Goal: Task Accomplishment & Management: Complete application form

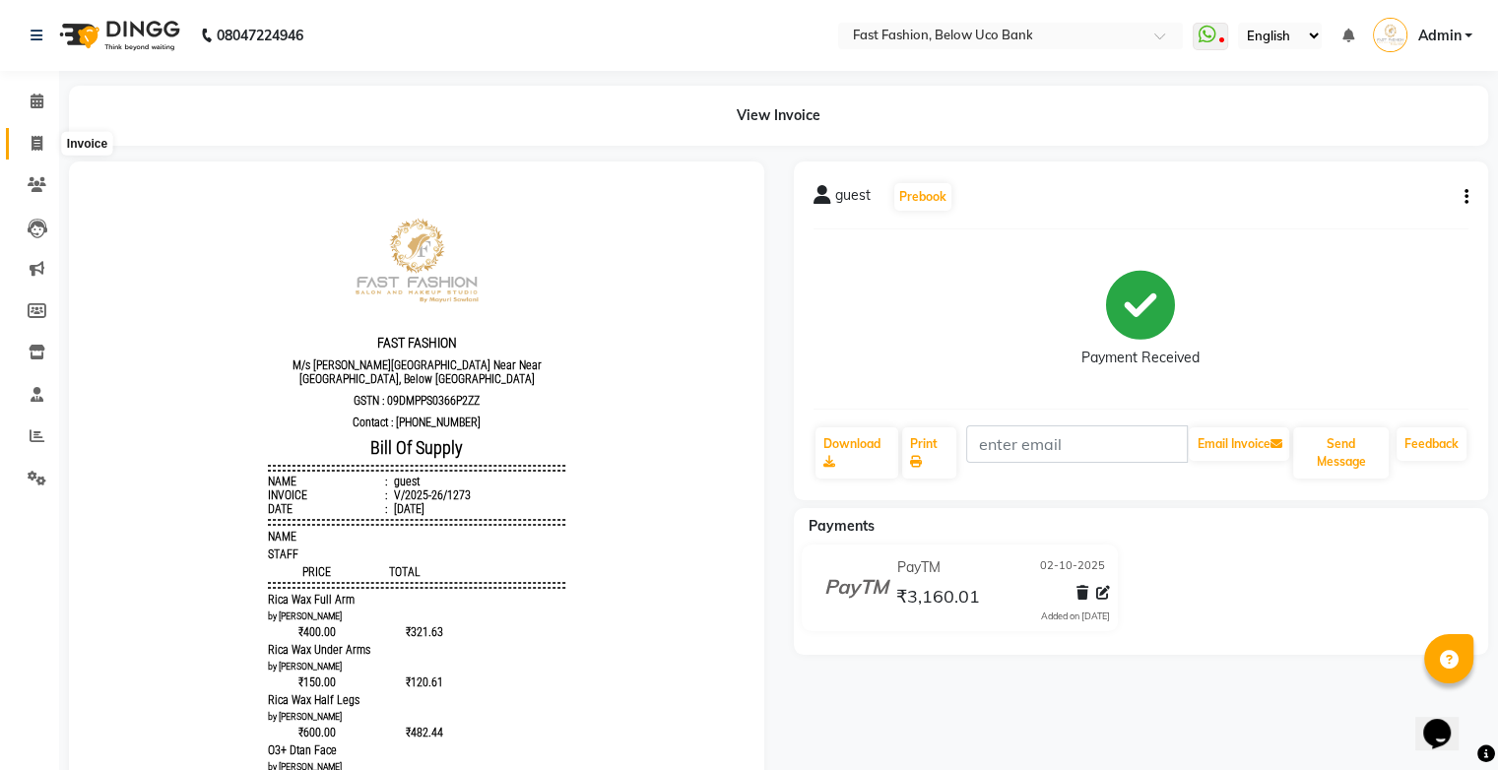
click at [34, 139] on icon at bounding box center [37, 143] width 11 height 15
select select "service"
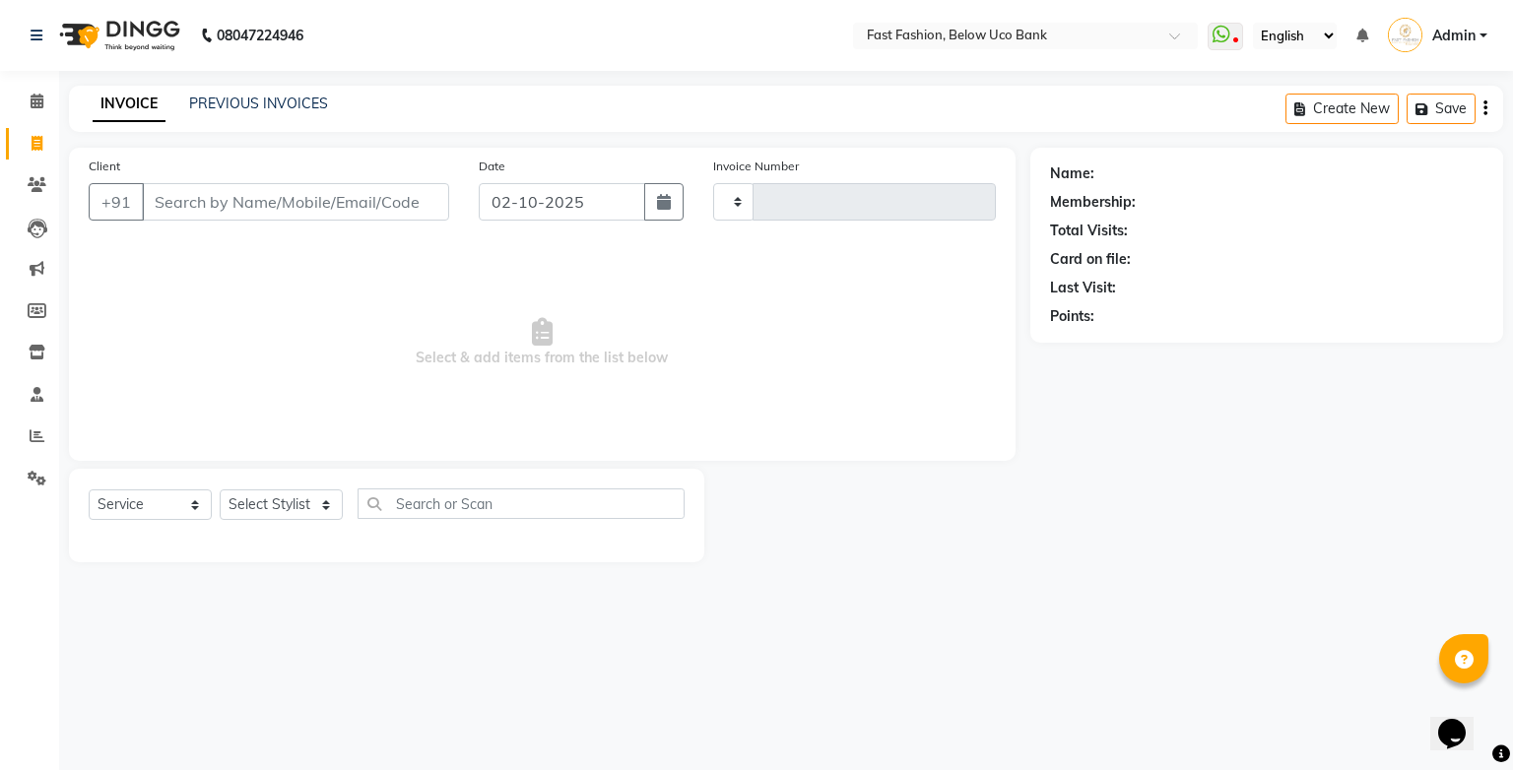
type input "1274"
select select "4228"
click at [221, 194] on input "Client" at bounding box center [295, 201] width 307 height 37
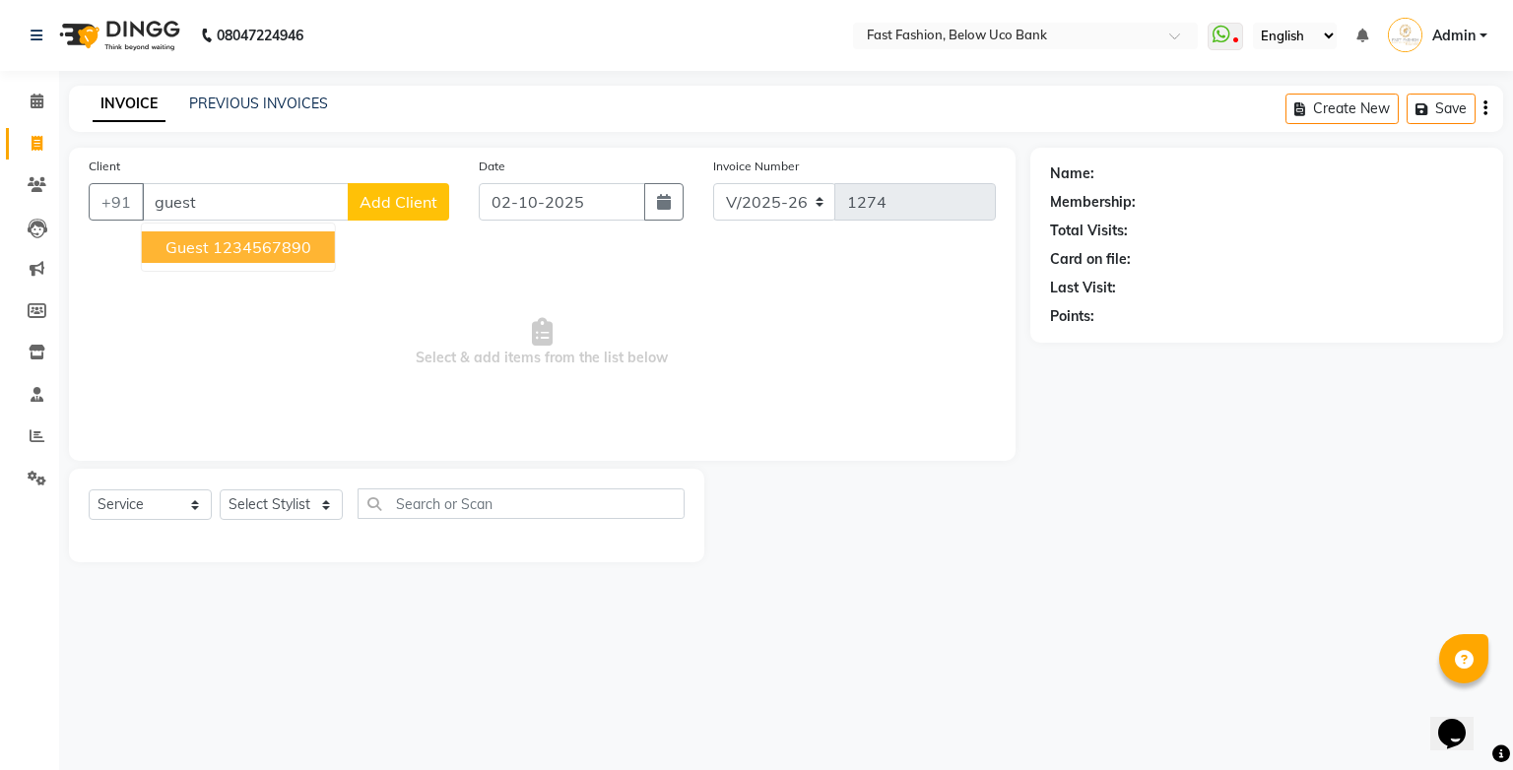
click at [202, 248] on span "guest" at bounding box center [186, 247] width 43 height 20
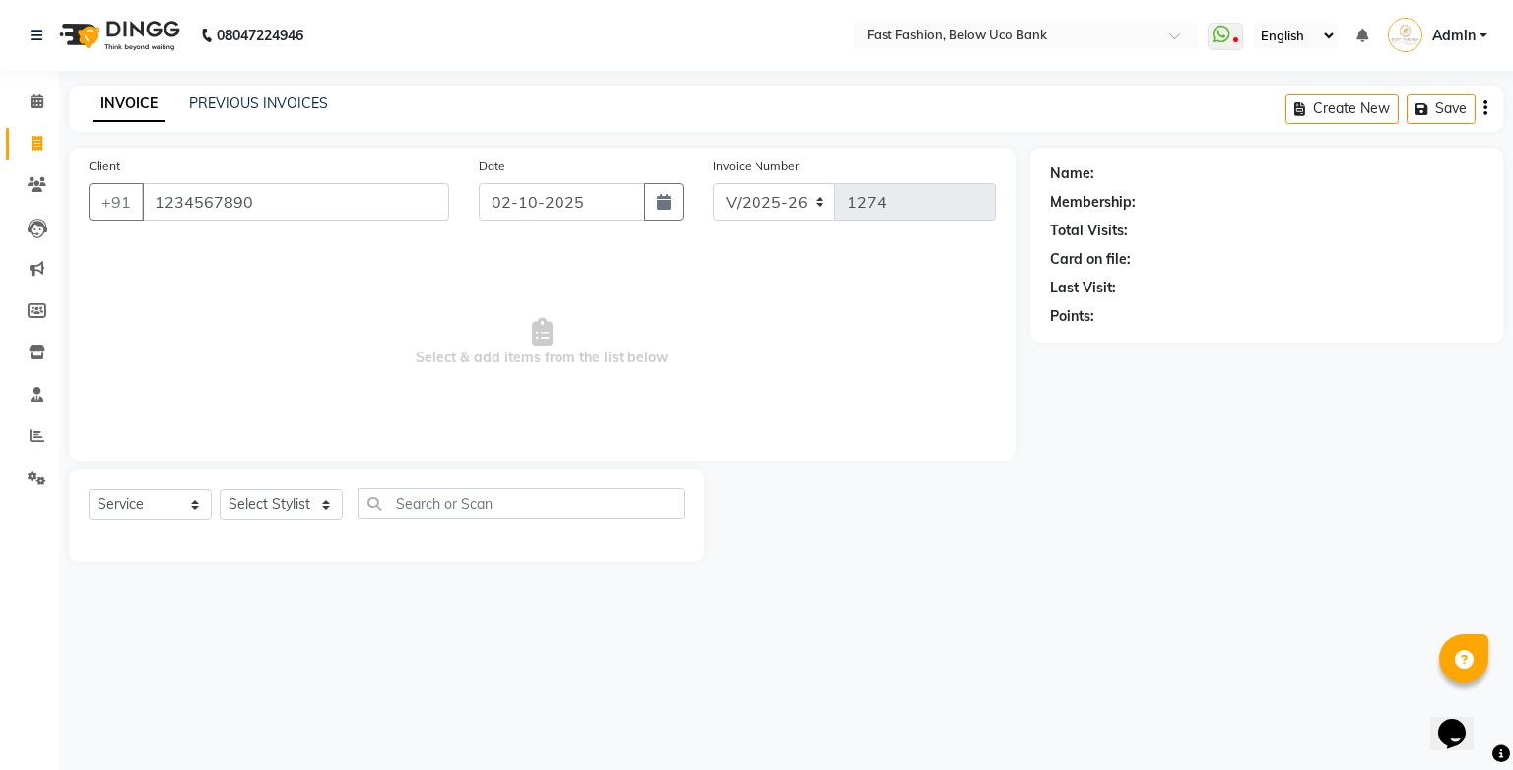
type input "1234567890"
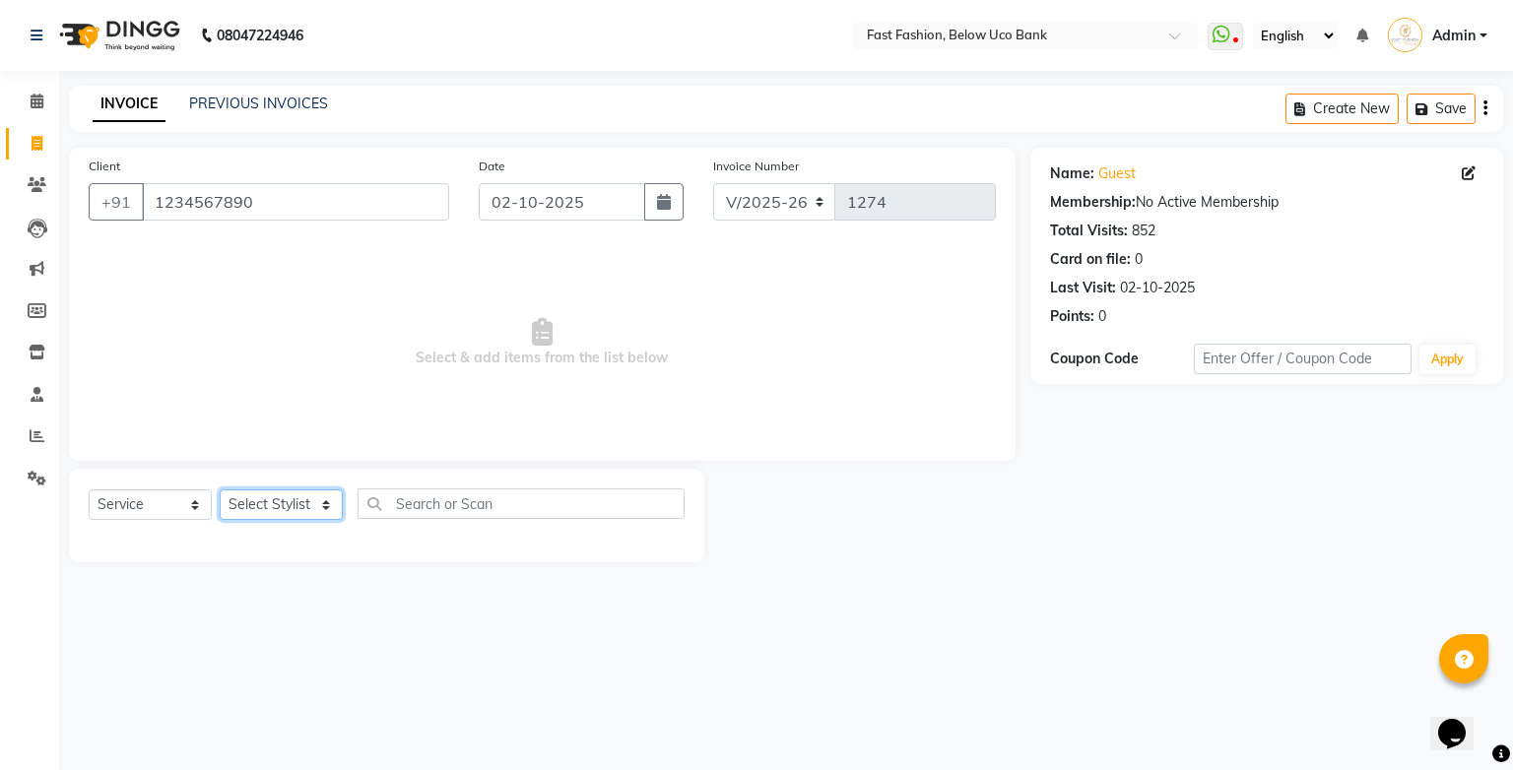
click at [303, 498] on select "Select Stylist ali anjali ashish golu mamta [PERSON_NAME] [PERSON_NAME] [PERSON…" at bounding box center [281, 505] width 123 height 31
select select "22409"
click at [220, 490] on select "Select Stylist ali anjali ashish golu mamta [PERSON_NAME] [PERSON_NAME] [PERSON…" at bounding box center [281, 505] width 123 height 31
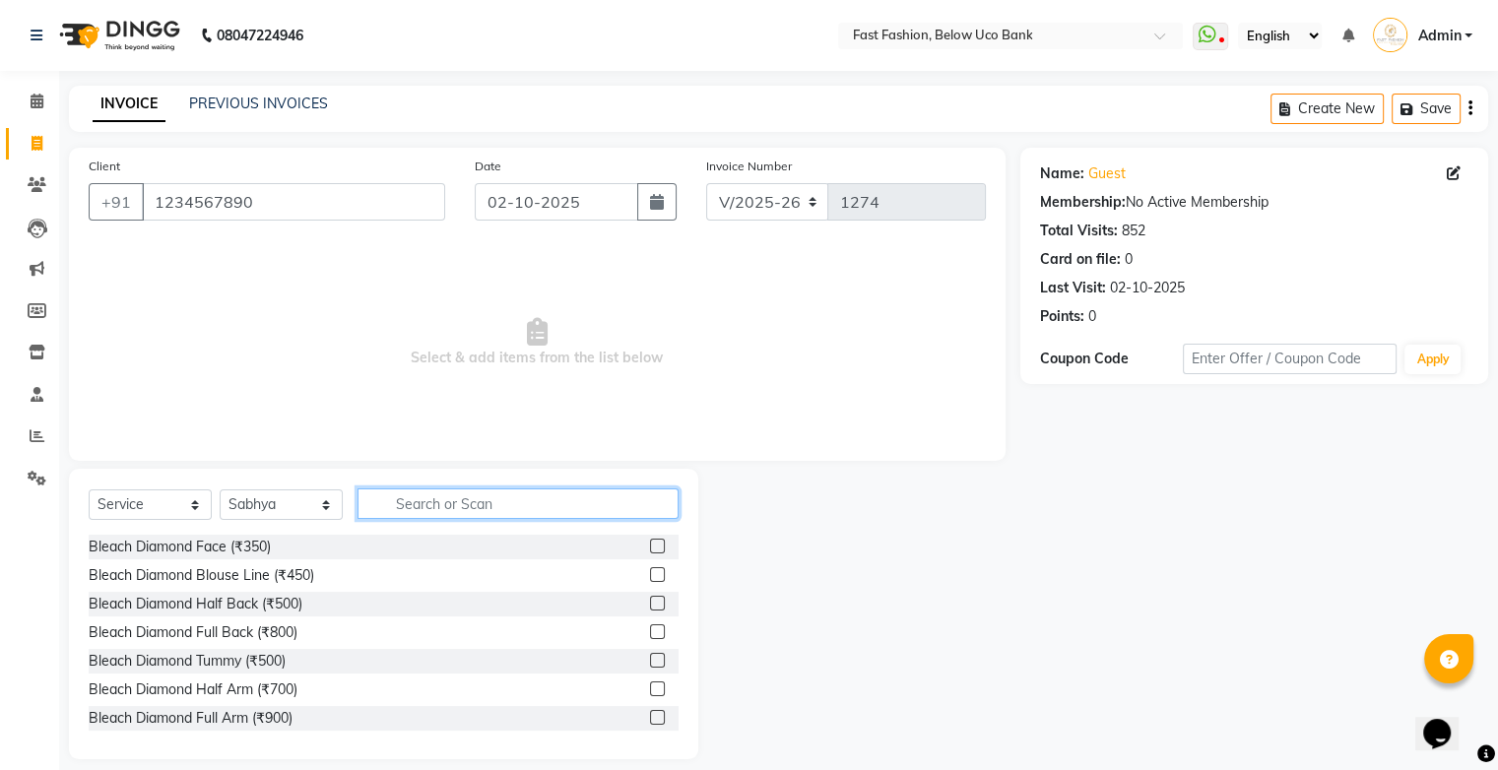
click at [473, 510] on input "text" at bounding box center [518, 504] width 321 height 31
type input "facial"
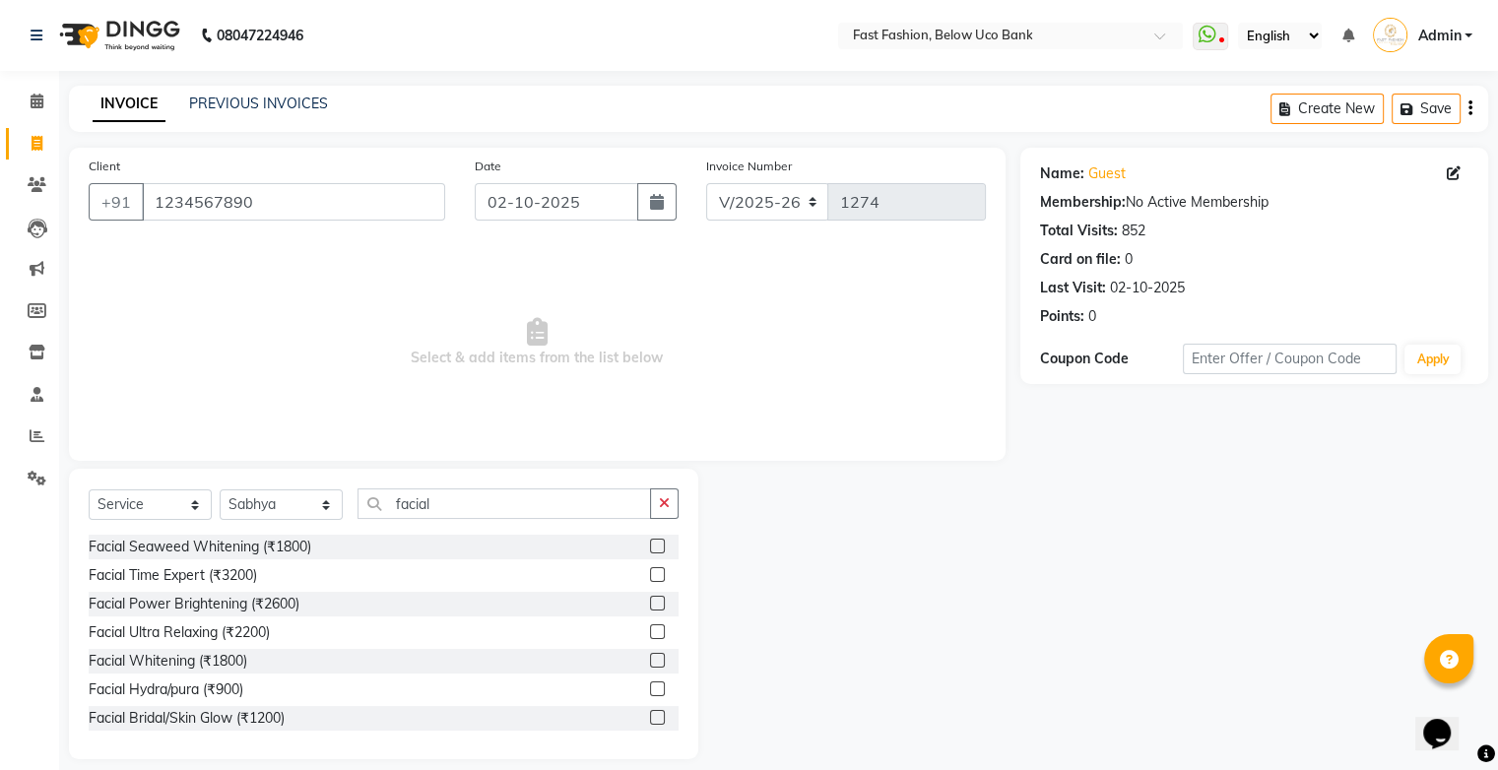
click at [650, 636] on label at bounding box center [657, 631] width 15 height 15
click at [650, 636] on input "checkbox" at bounding box center [656, 632] width 13 height 13
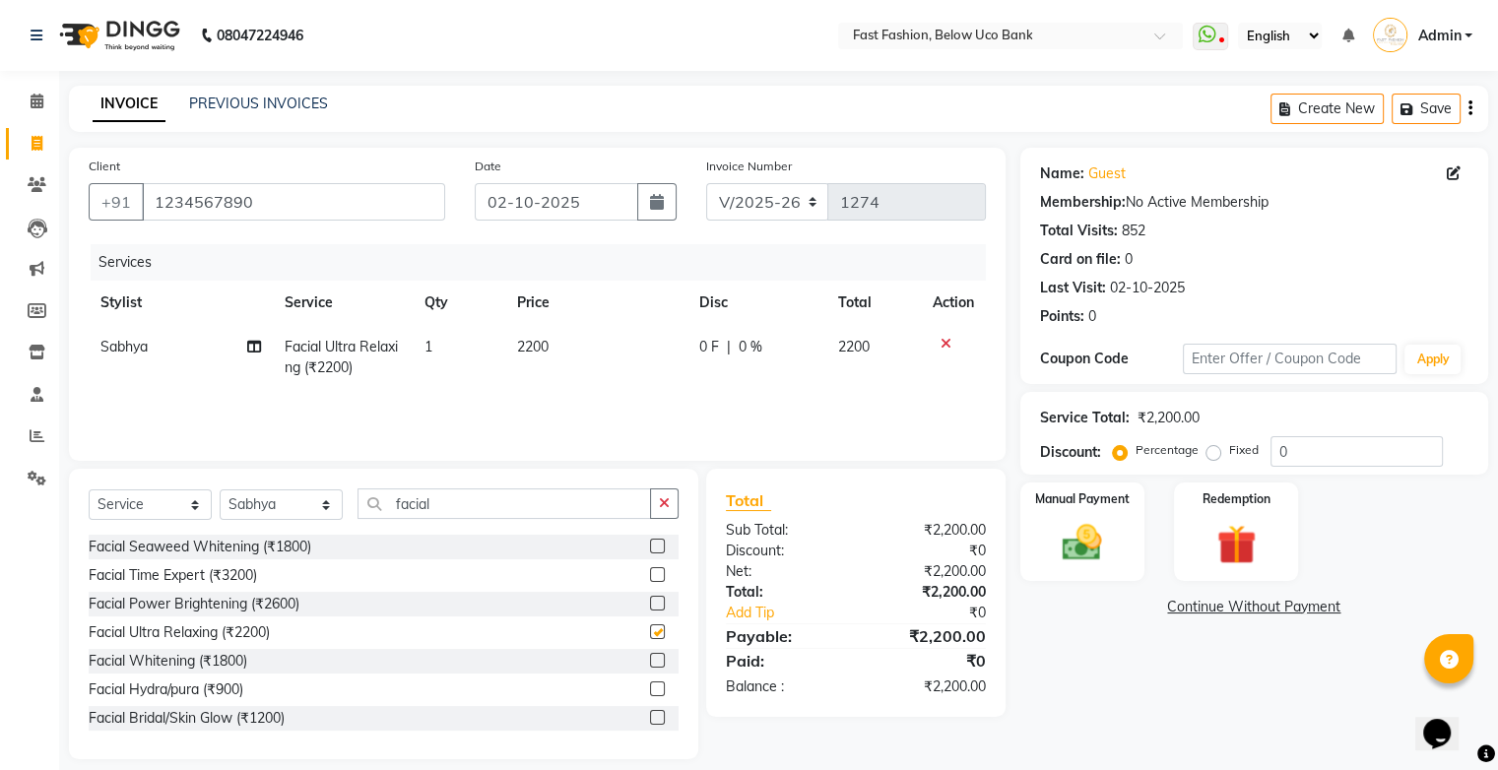
checkbox input "false"
click at [583, 501] on input "facial" at bounding box center [505, 504] width 294 height 31
type input "f"
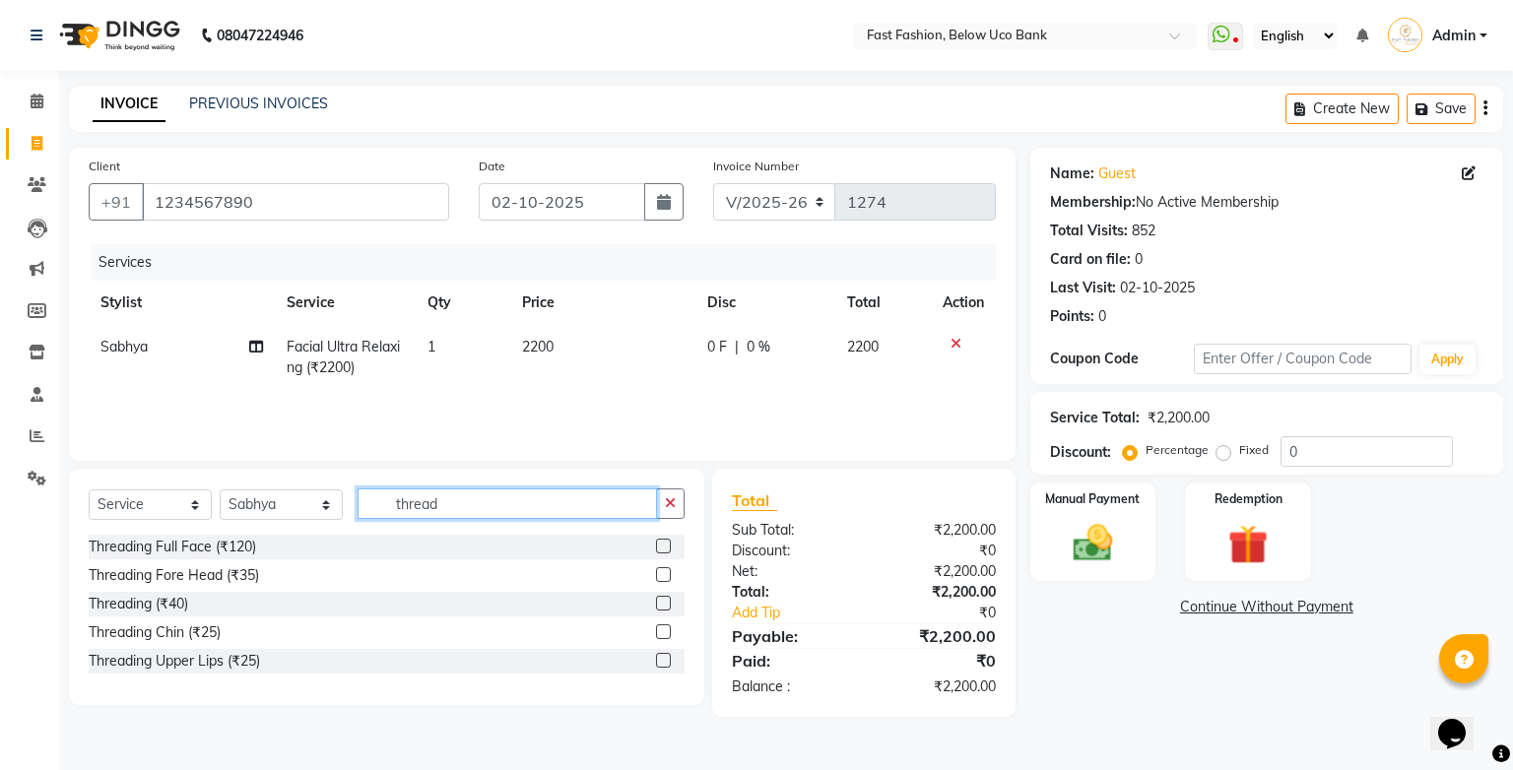
type input "thread"
click at [662, 602] on label at bounding box center [663, 603] width 15 height 15
click at [662, 602] on input "checkbox" at bounding box center [662, 604] width 13 height 13
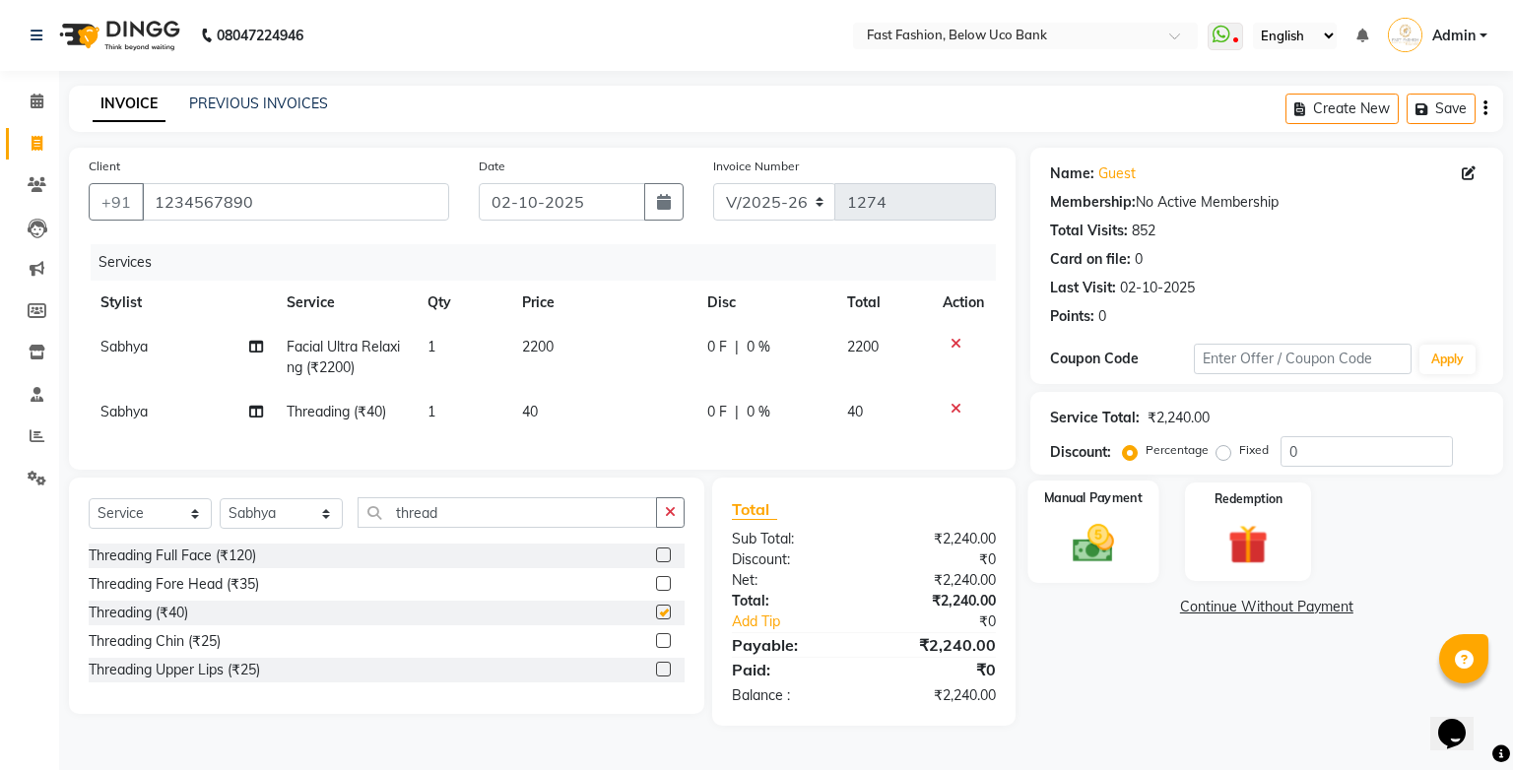
checkbox input "false"
click at [1110, 526] on img at bounding box center [1092, 543] width 67 height 47
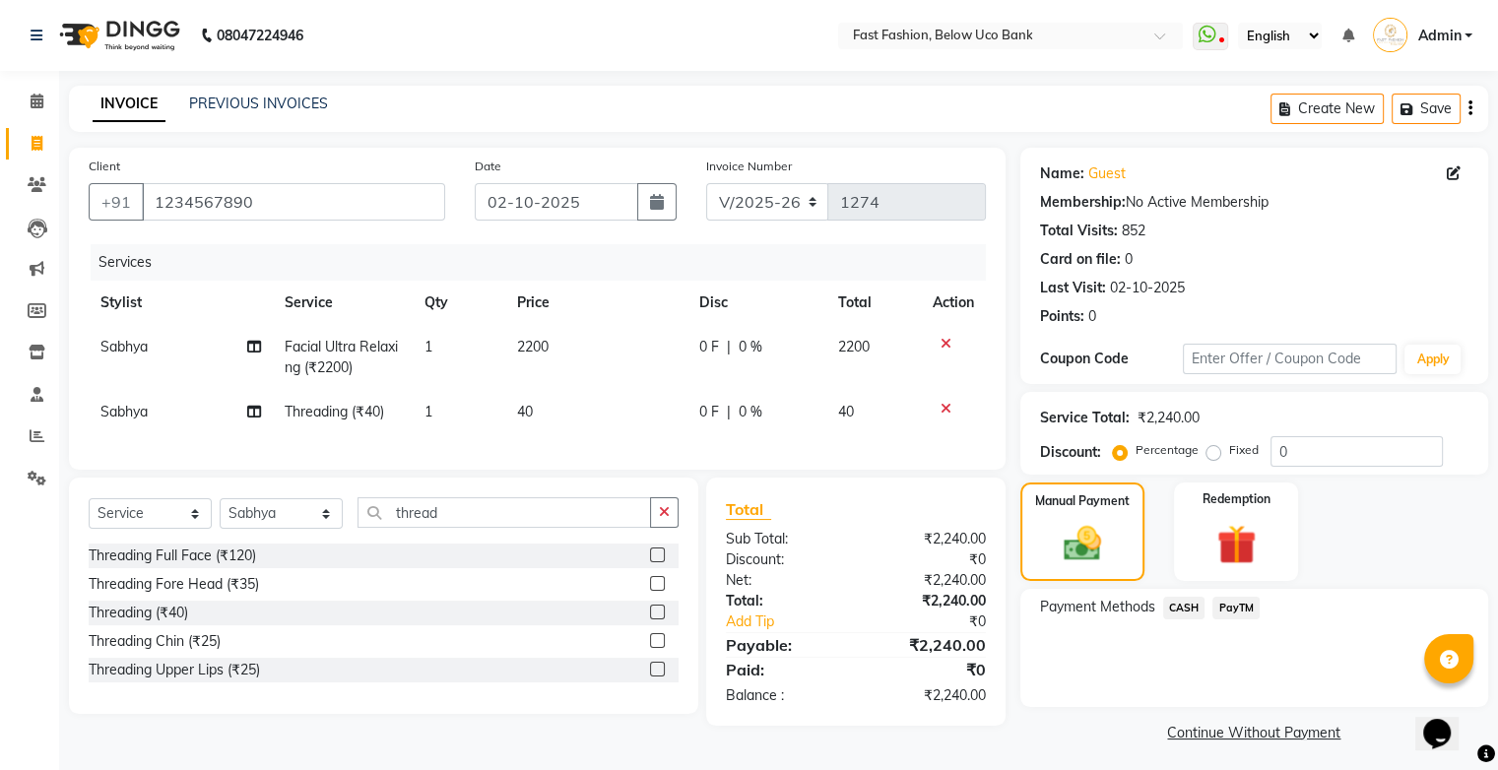
click at [1229, 456] on label "Fixed" at bounding box center [1244, 450] width 30 height 18
click at [1210, 456] on input "Fixed" at bounding box center [1217, 450] width 14 height 14
radio input "true"
click at [1178, 613] on span "CASH" at bounding box center [1184, 608] width 42 height 23
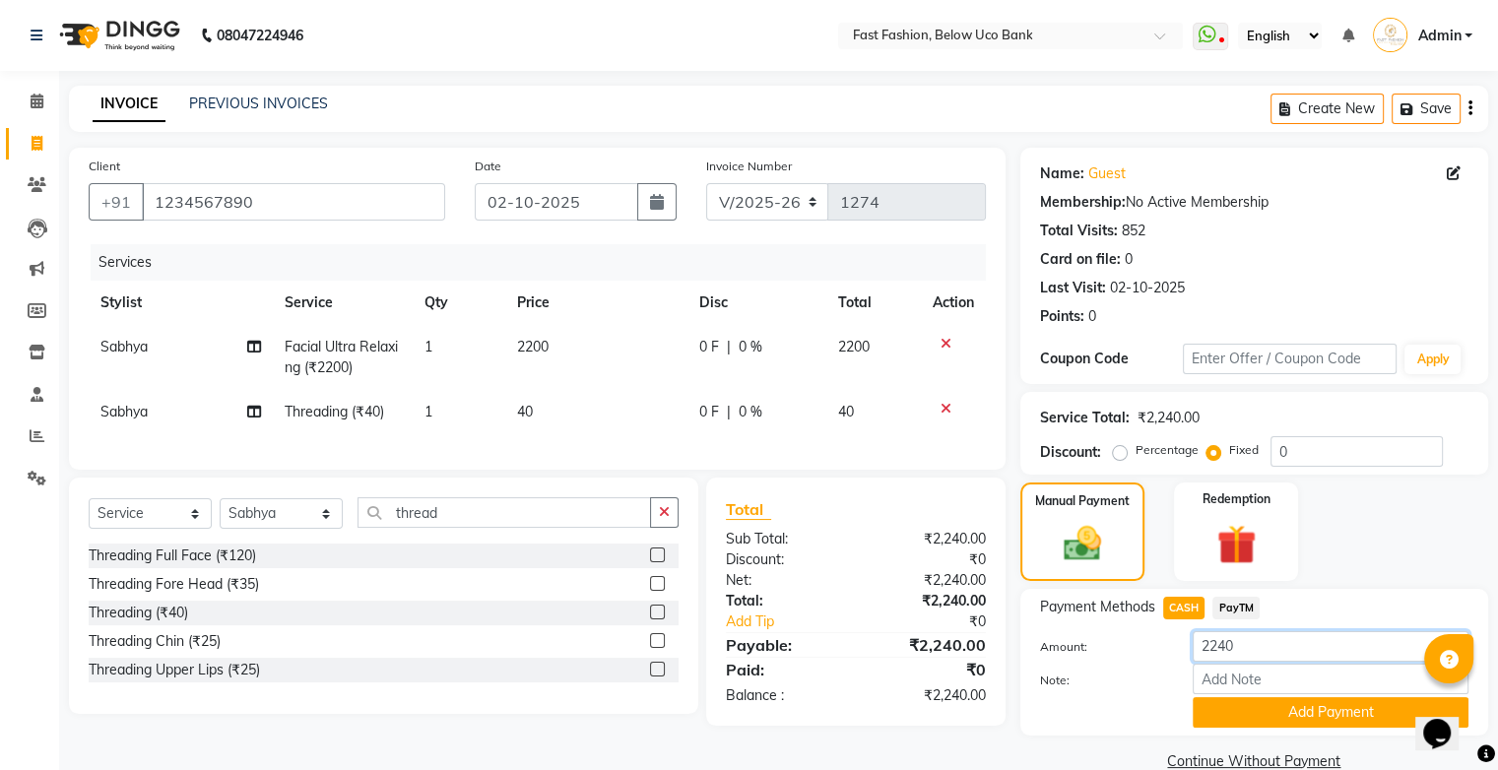
click at [1256, 652] on input "2240" at bounding box center [1331, 646] width 276 height 31
click at [1219, 609] on span "PayTM" at bounding box center [1235, 608] width 47 height 23
click at [1250, 638] on input "2240" at bounding box center [1331, 646] width 276 height 31
type input "2220"
click at [1316, 715] on button "Add Payment" at bounding box center [1331, 712] width 276 height 31
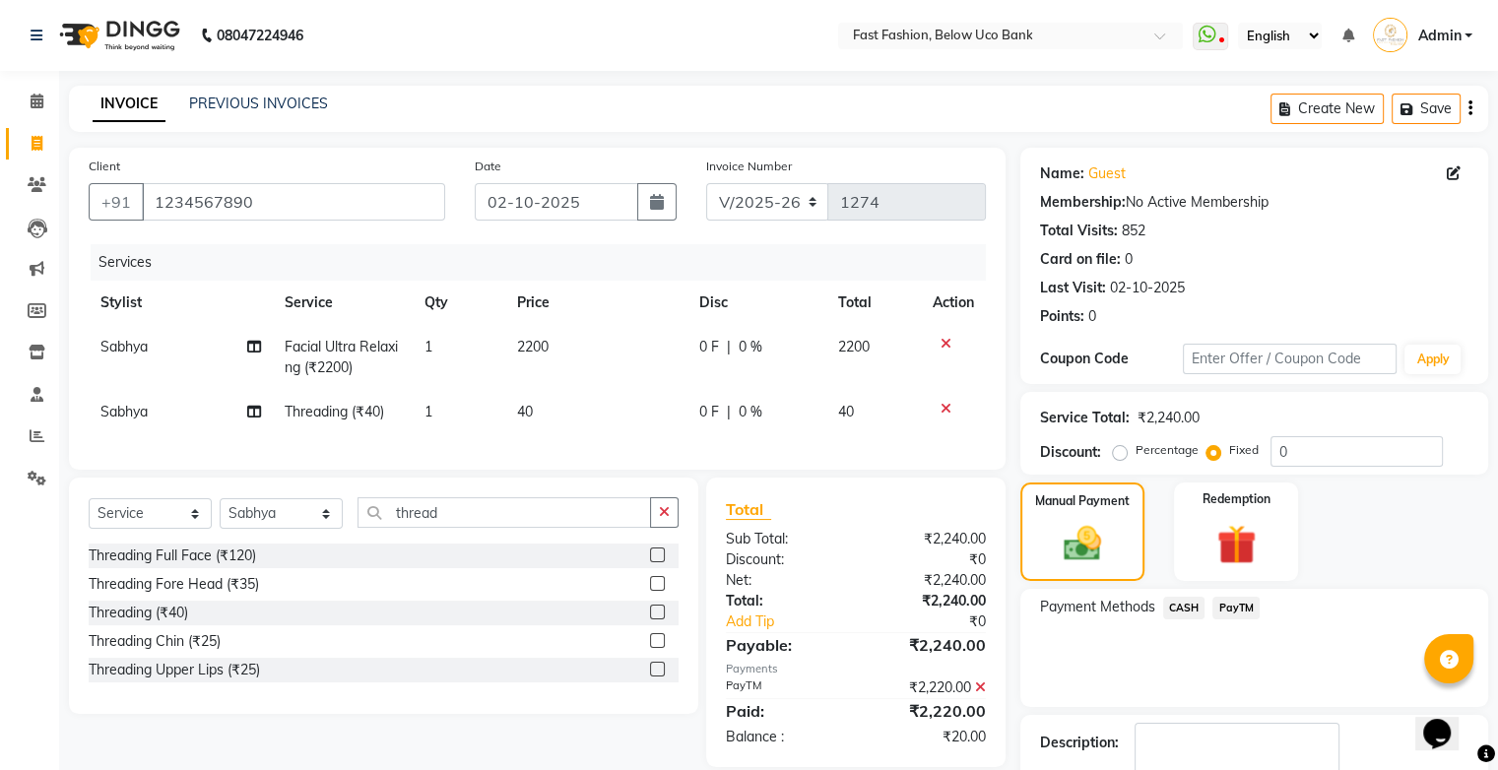
click at [1171, 606] on span "CASH" at bounding box center [1184, 608] width 42 height 23
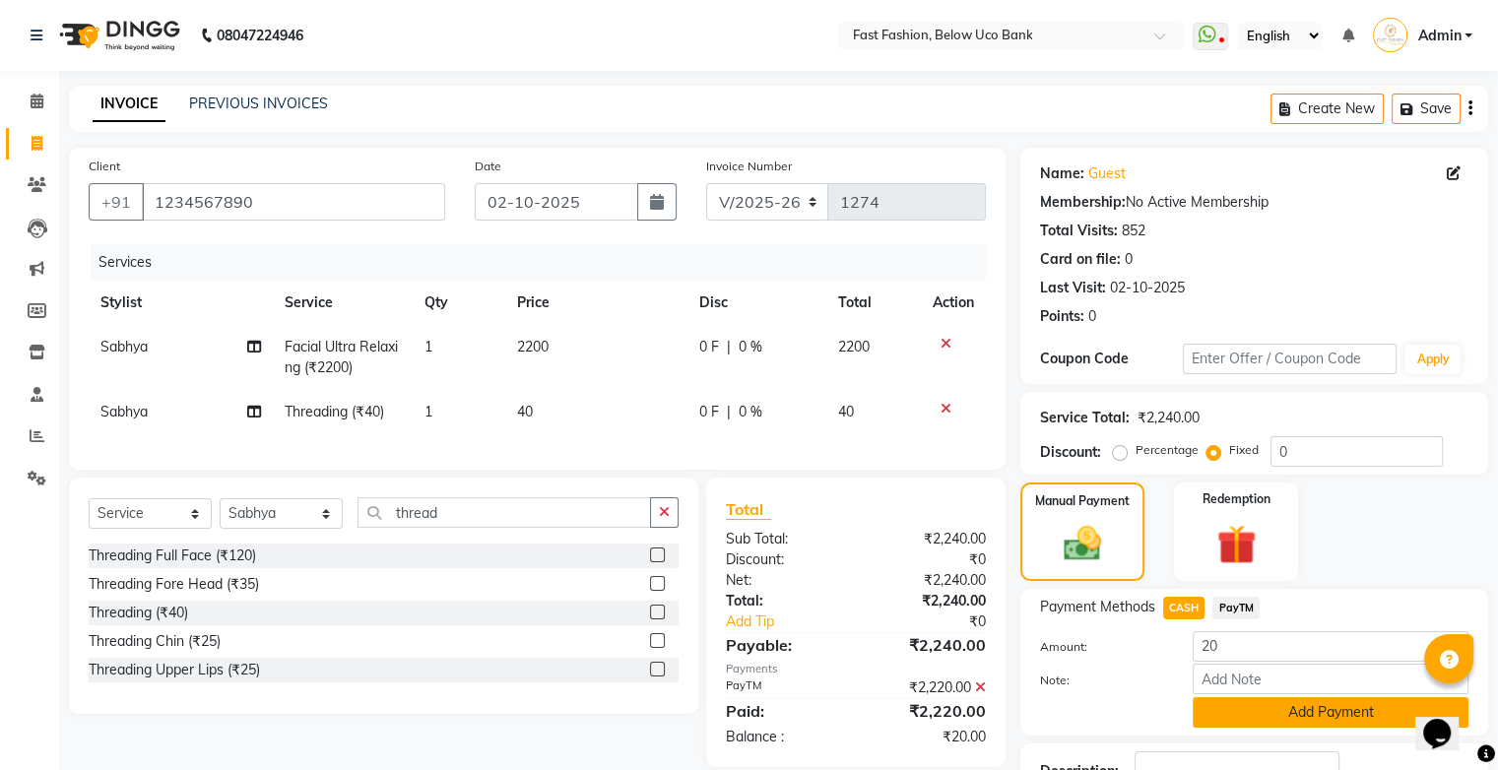
click at [1291, 717] on button "Add Payment" at bounding box center [1331, 712] width 276 height 31
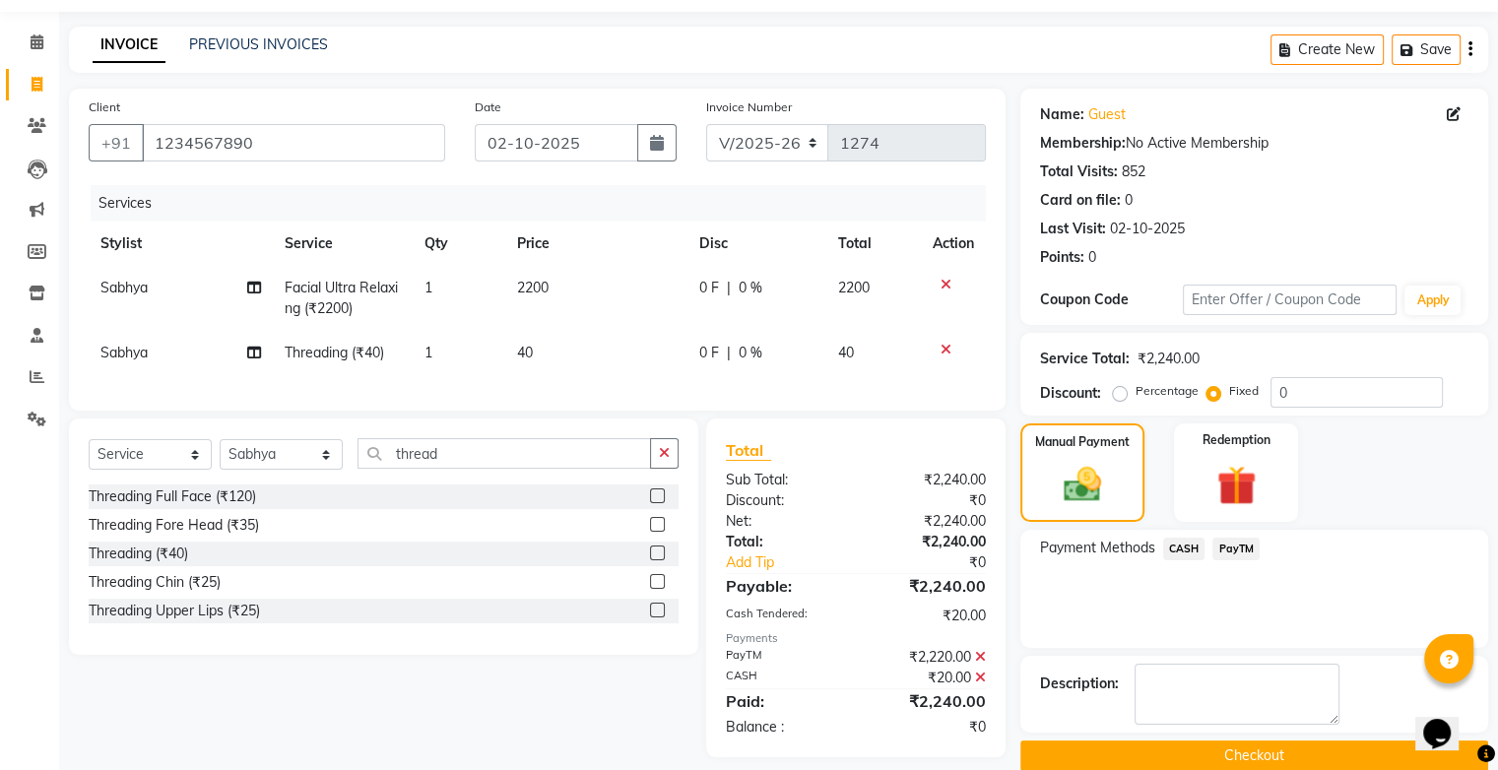
scroll to position [91, 0]
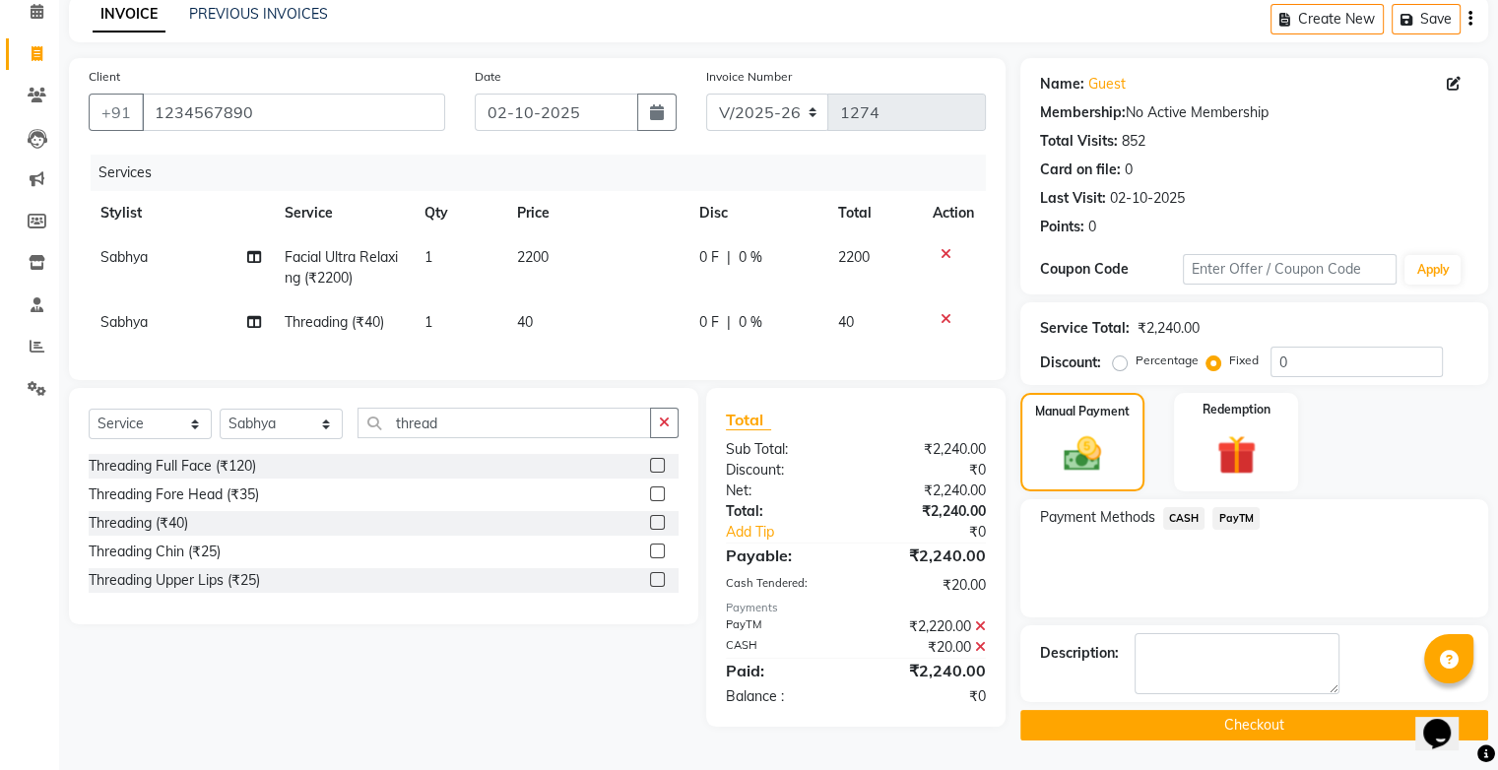
click at [1217, 721] on button "Checkout" at bounding box center [1254, 725] width 468 height 31
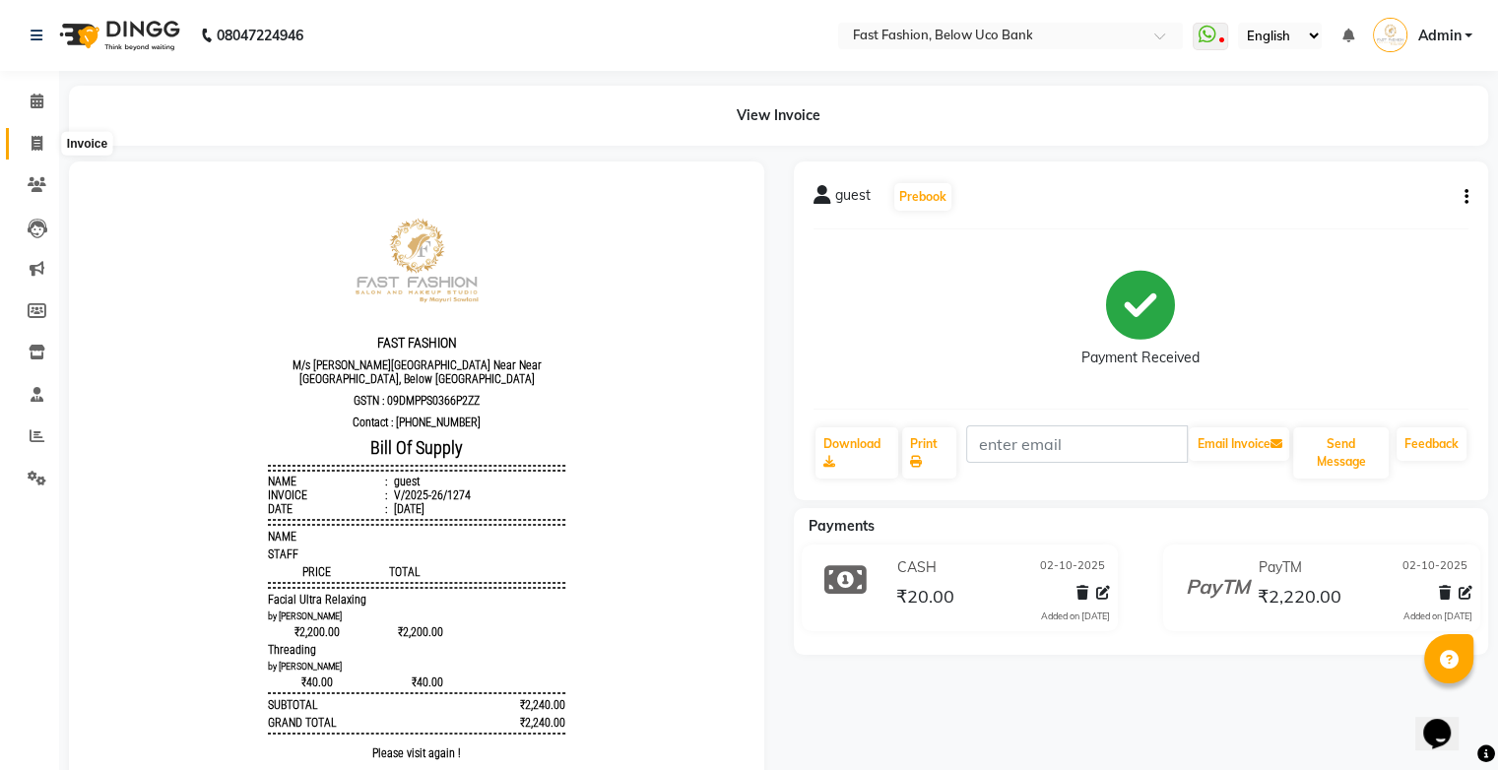
click at [32, 140] on icon at bounding box center [37, 143] width 11 height 15
select select "4228"
select select "service"
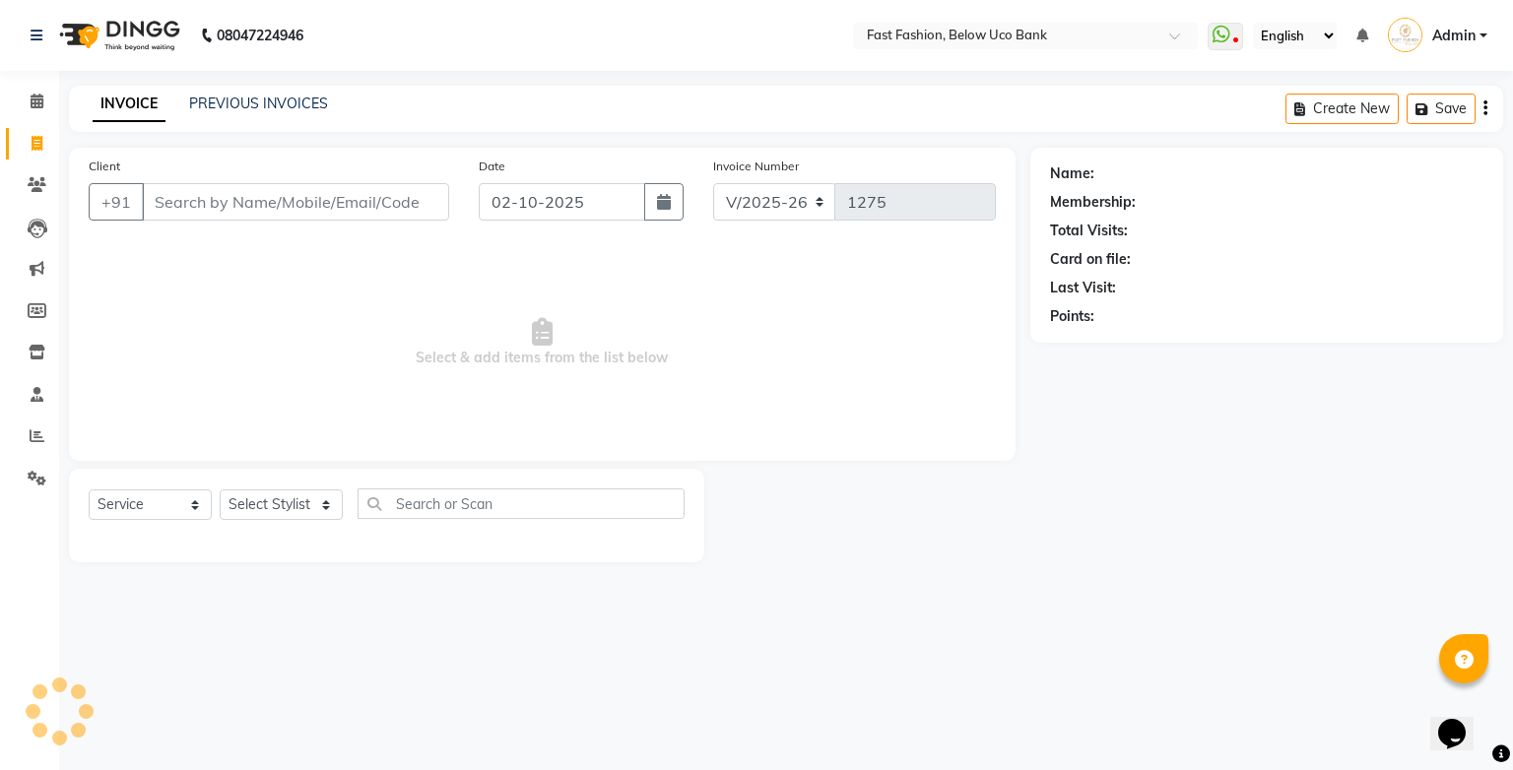
click at [288, 206] on input "Client" at bounding box center [295, 201] width 307 height 37
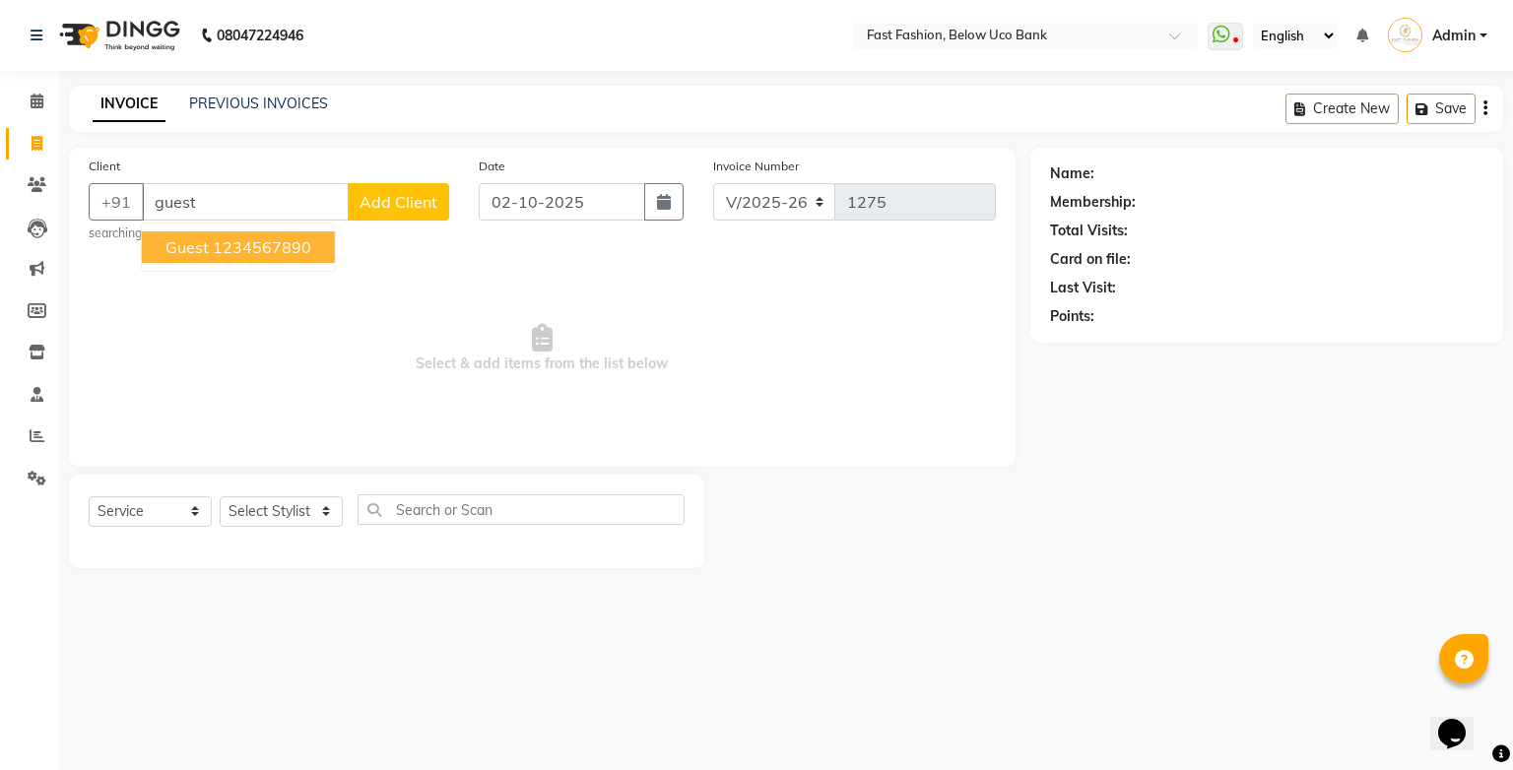
click at [249, 242] on ngb-highlight "1234567890" at bounding box center [262, 247] width 98 height 20
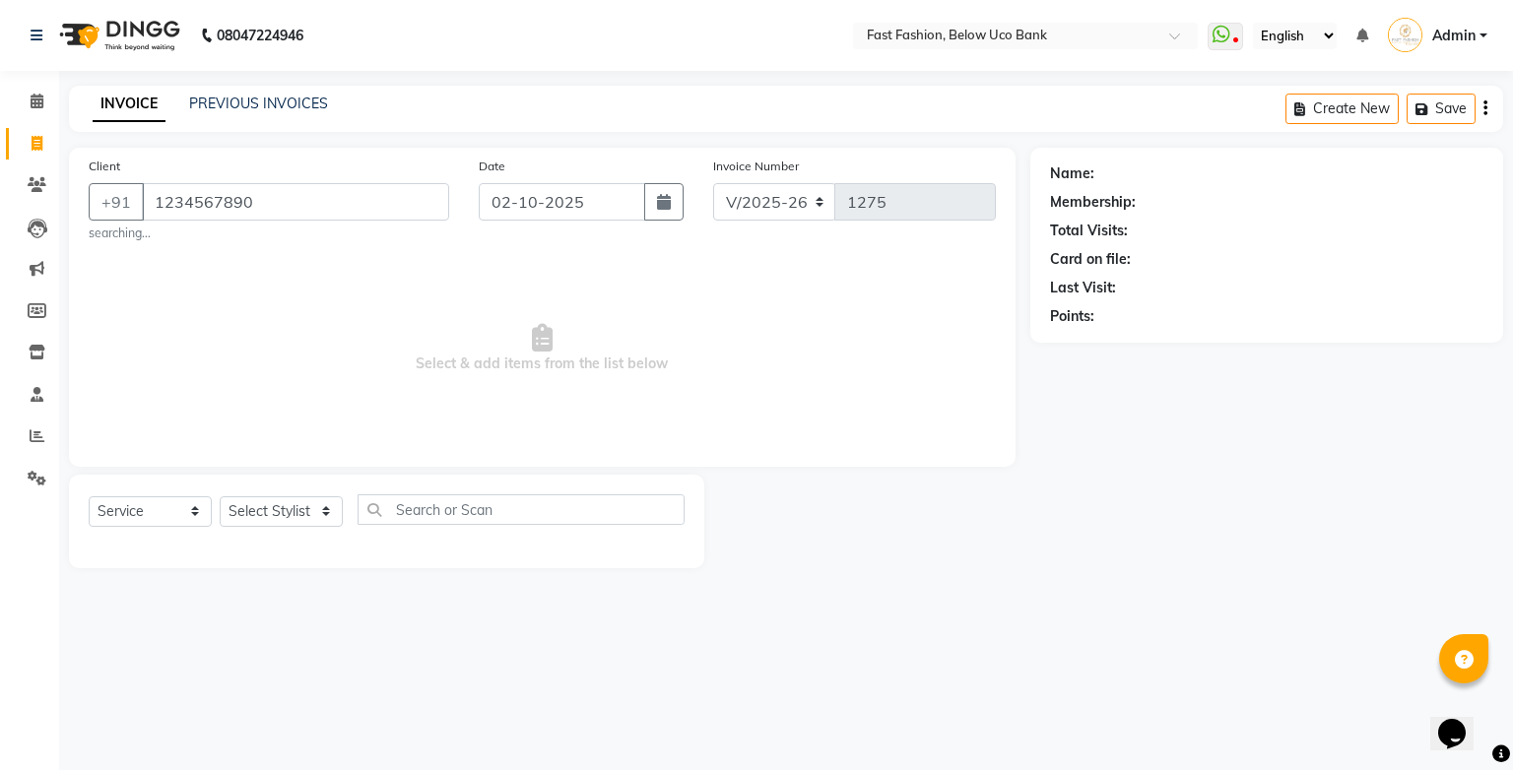
type input "1234567890"
click at [309, 509] on select "Select Stylist ali anjali ashish golu mamta [PERSON_NAME] [PERSON_NAME] [PERSON…" at bounding box center [281, 511] width 123 height 31
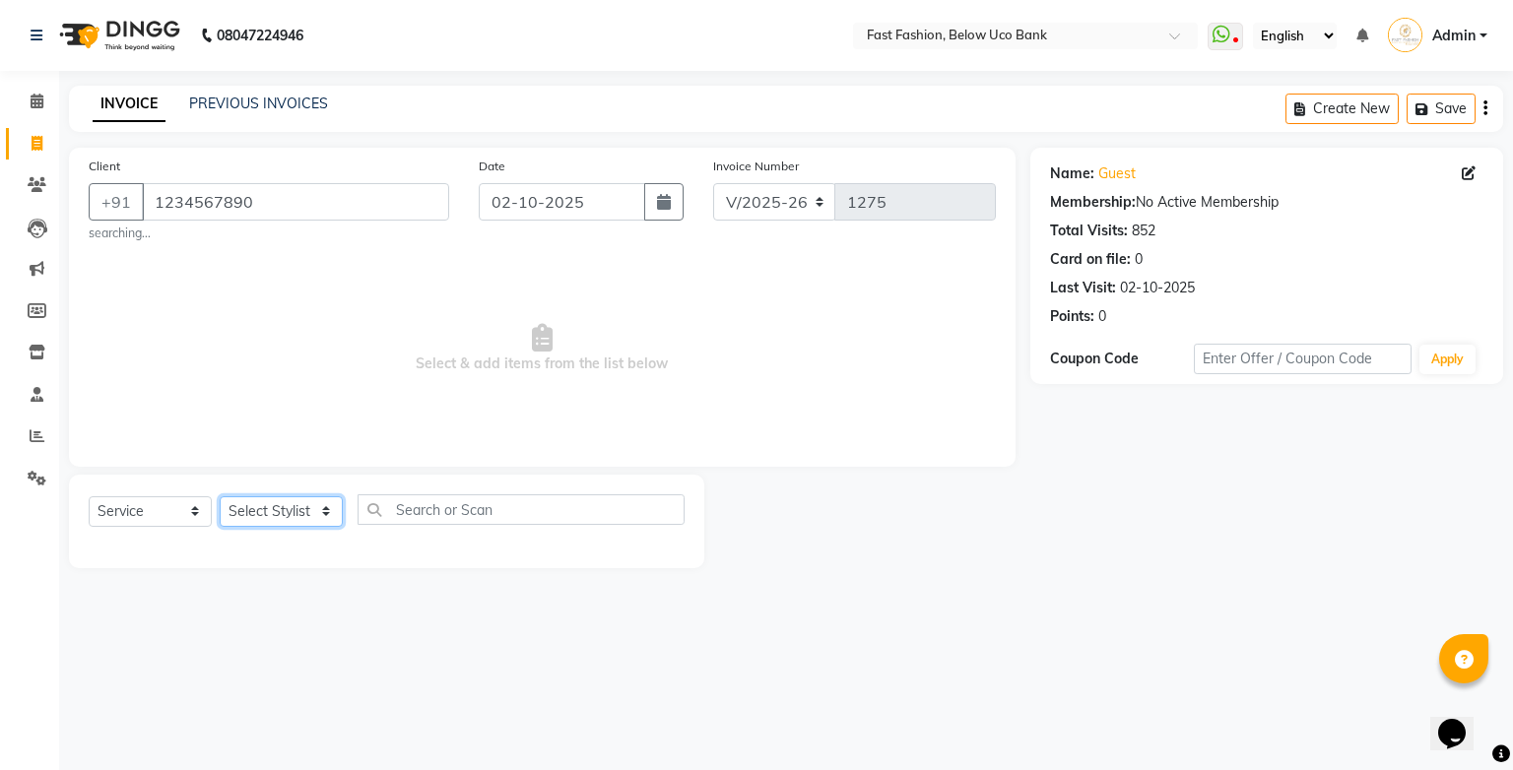
select select "22412"
click at [220, 497] on select "Select Stylist ali anjali ashish golu mamta [PERSON_NAME] [PERSON_NAME] [PERSON…" at bounding box center [281, 511] width 123 height 31
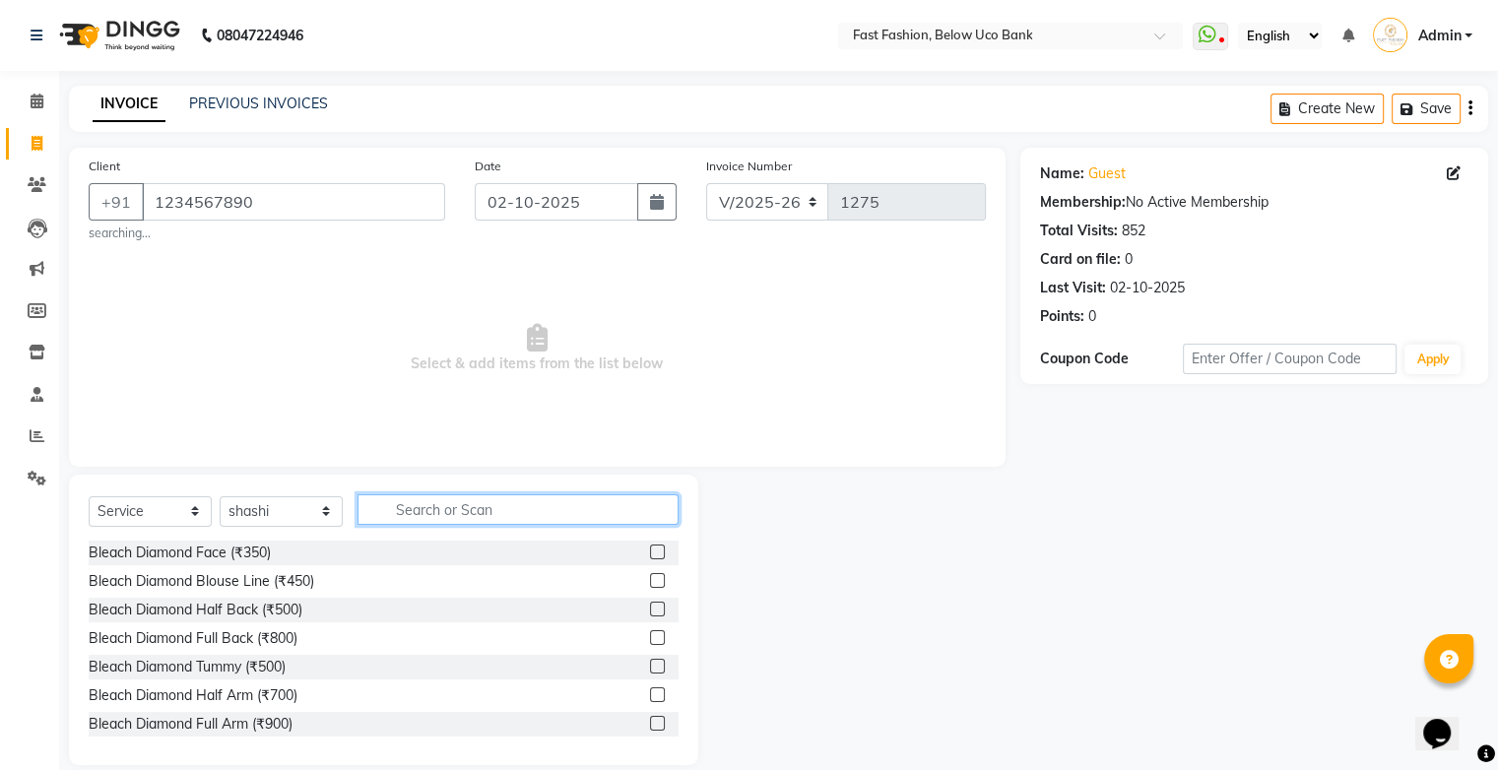
click at [398, 517] on input "text" at bounding box center [518, 509] width 321 height 31
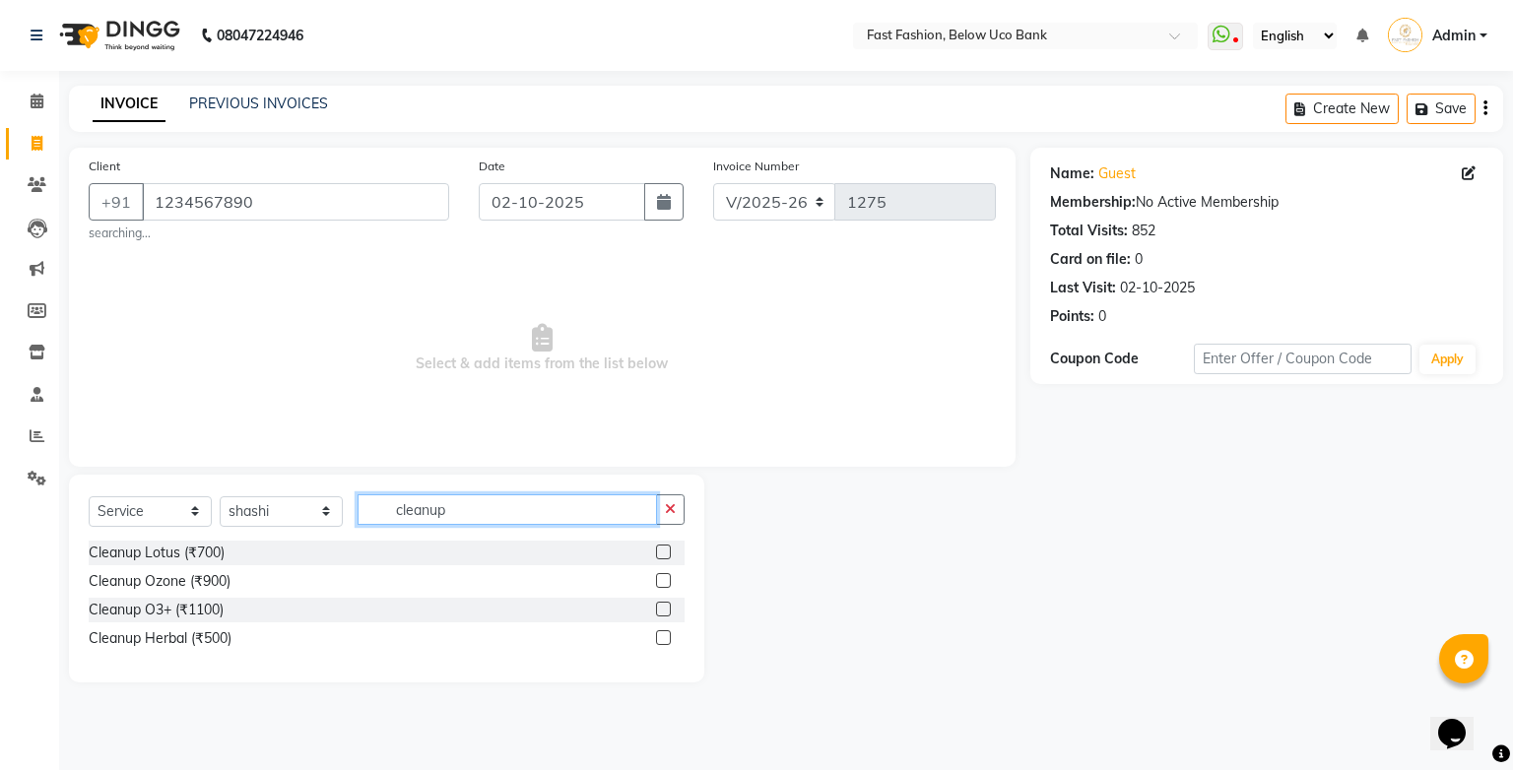
type input "cleanup"
click at [665, 609] on label at bounding box center [663, 609] width 15 height 15
click at [665, 609] on input "checkbox" at bounding box center [662, 610] width 13 height 13
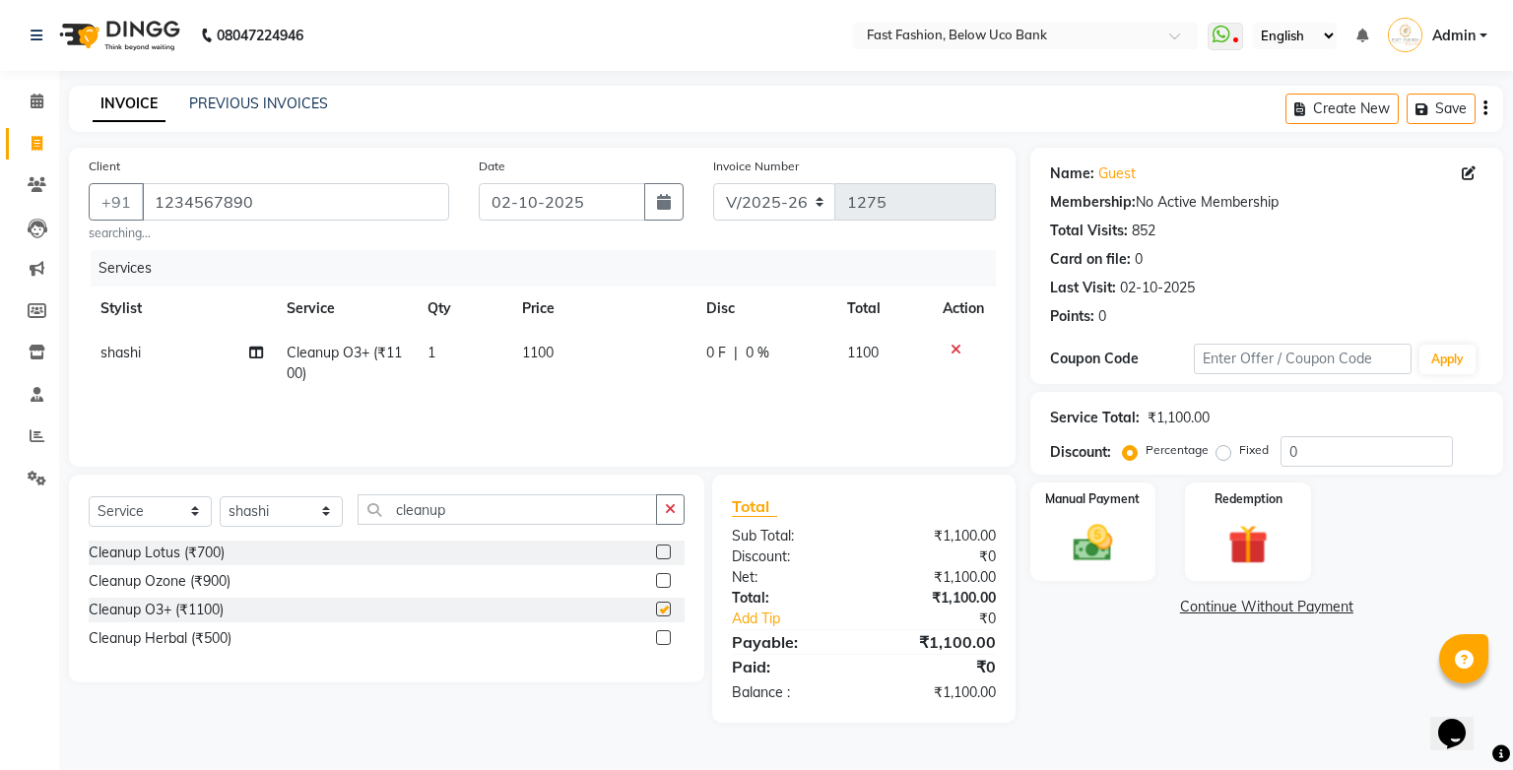
checkbox input "false"
click at [589, 518] on input "cleanup" at bounding box center [507, 509] width 299 height 31
type input "c"
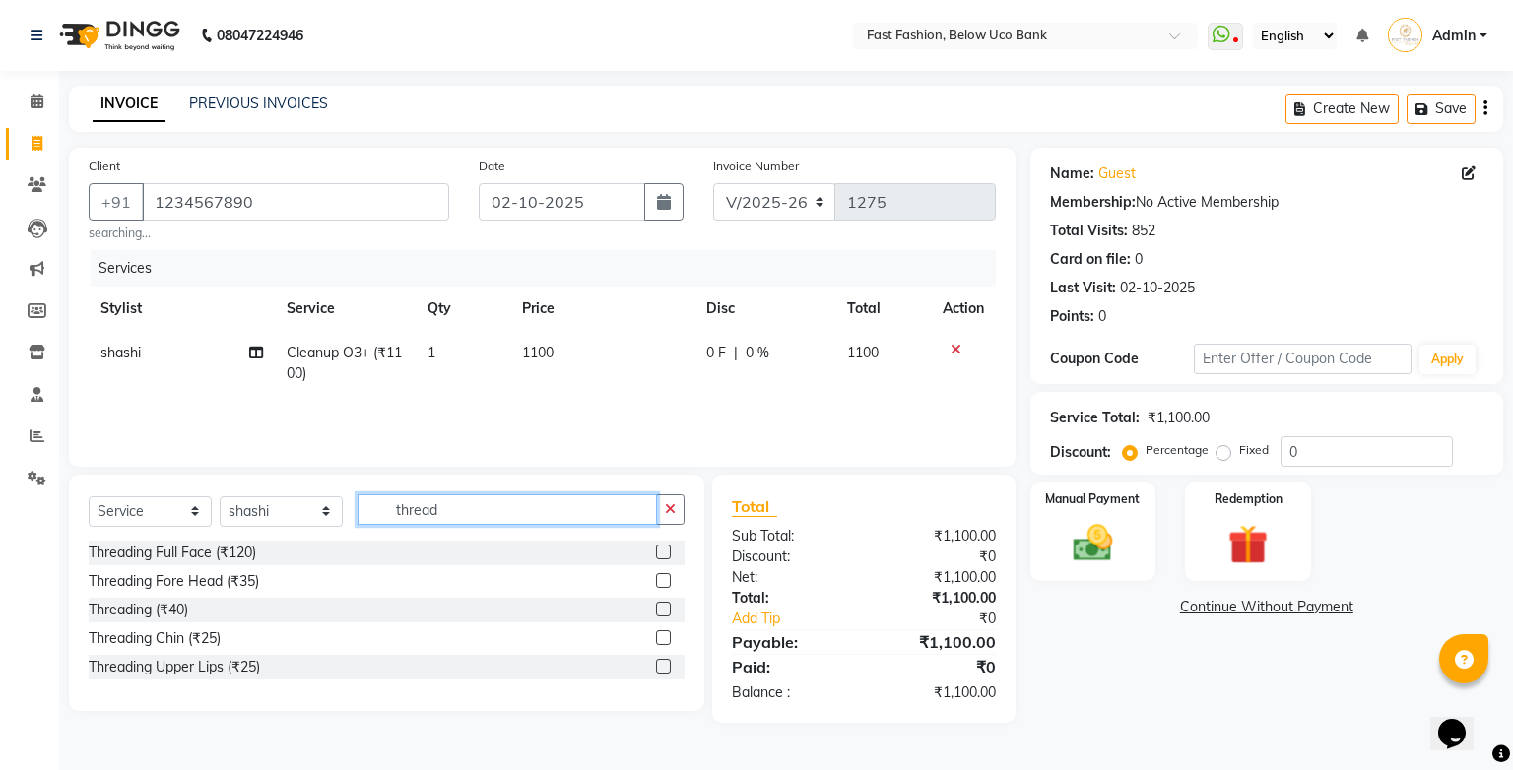
type input "thread"
click at [659, 612] on label at bounding box center [663, 609] width 15 height 15
click at [659, 612] on input "checkbox" at bounding box center [662, 610] width 13 height 13
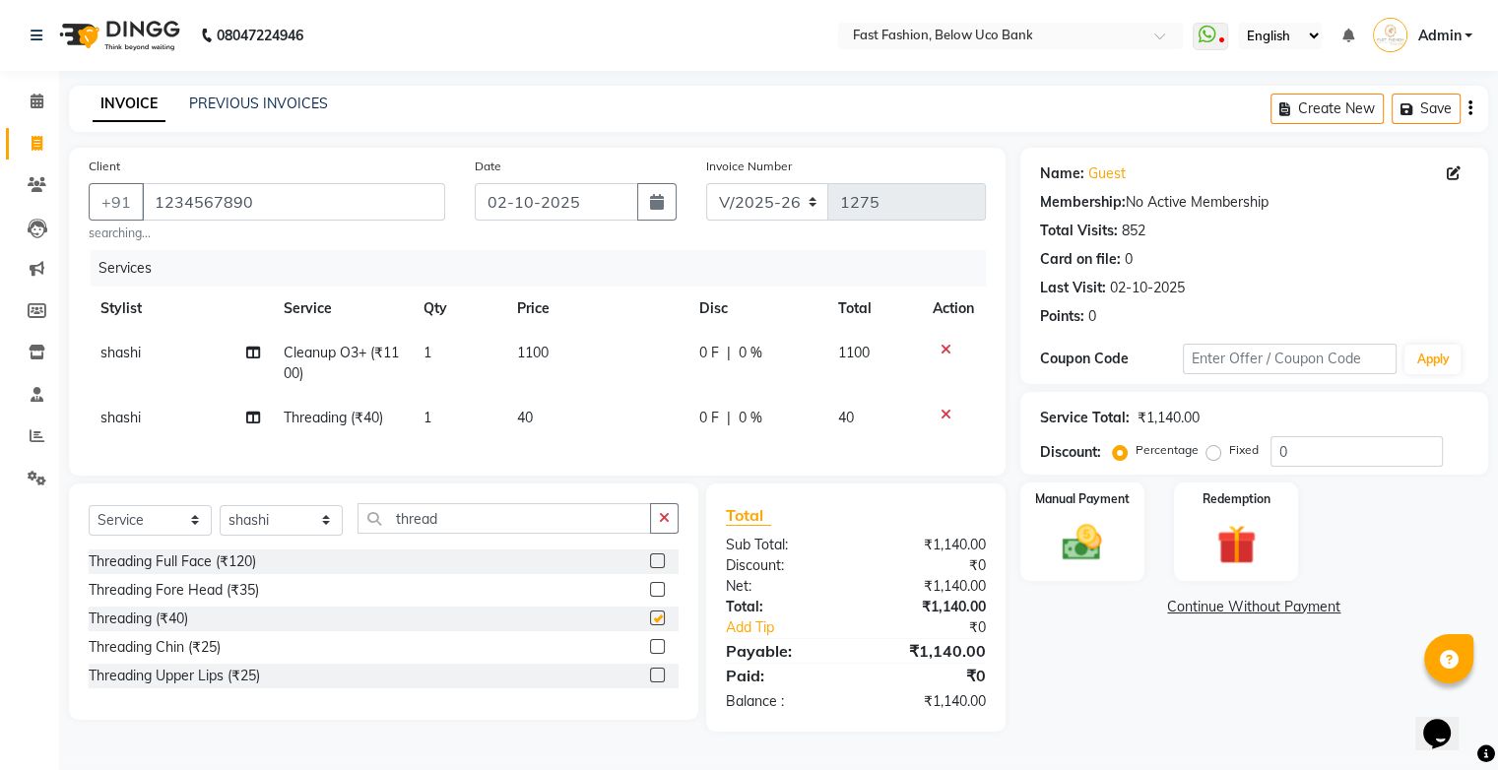
checkbox input "false"
click at [659, 683] on label at bounding box center [657, 675] width 15 height 15
click at [659, 683] on input "checkbox" at bounding box center [656, 676] width 13 height 13
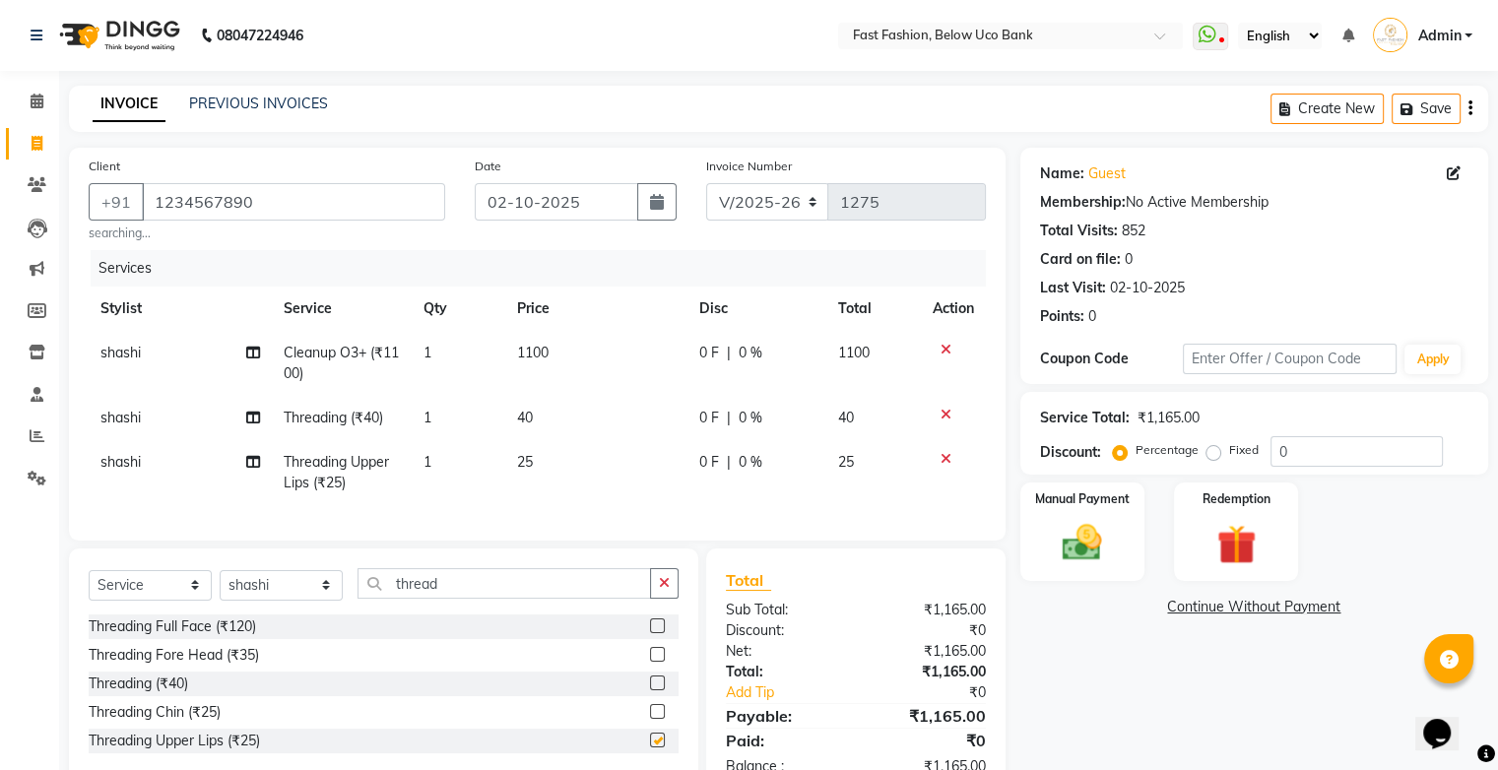
checkbox input "false"
click at [658, 662] on label at bounding box center [657, 654] width 15 height 15
click at [658, 662] on input "checkbox" at bounding box center [656, 655] width 13 height 13
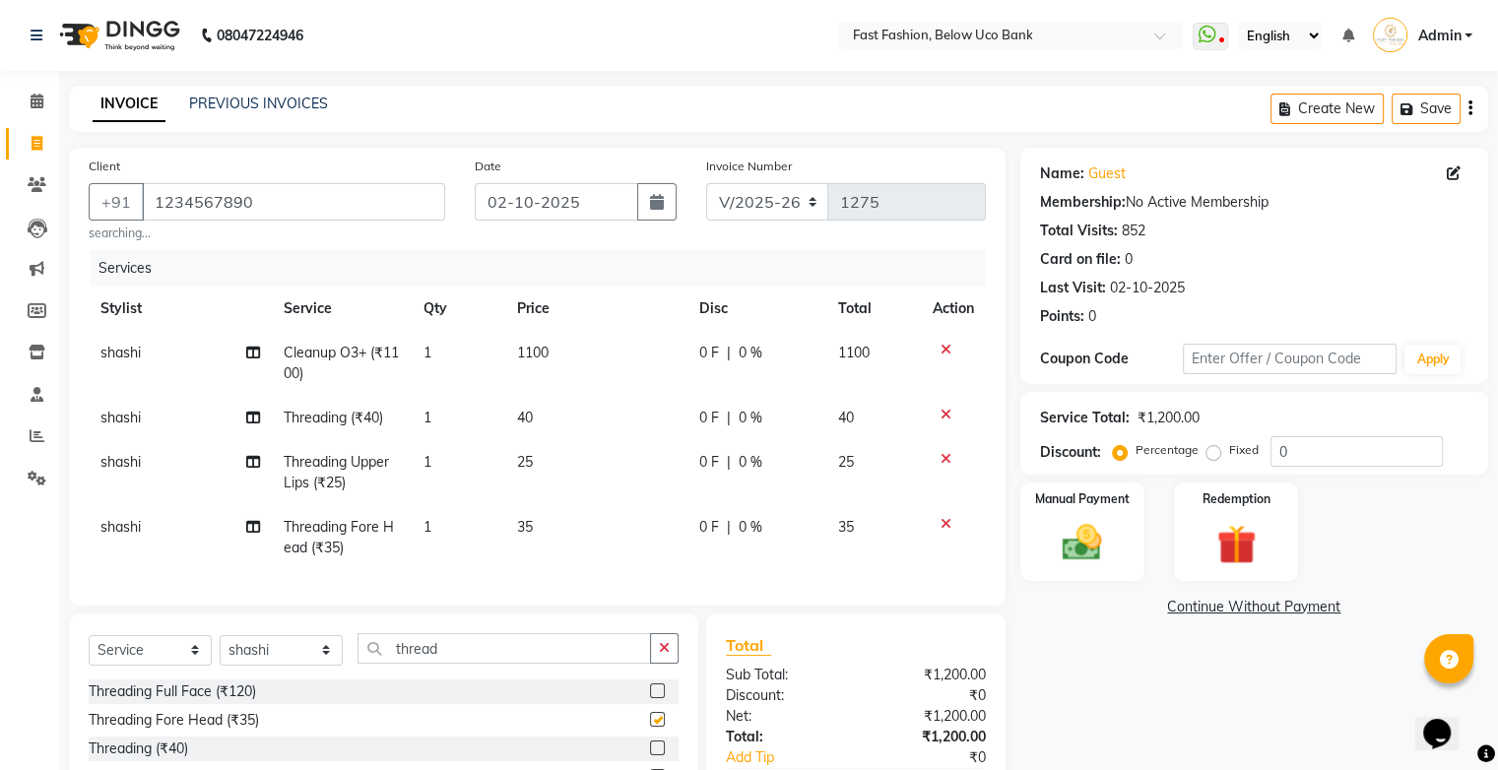
checkbox input "false"
click at [610, 657] on input "thread" at bounding box center [505, 648] width 294 height 31
type input "t"
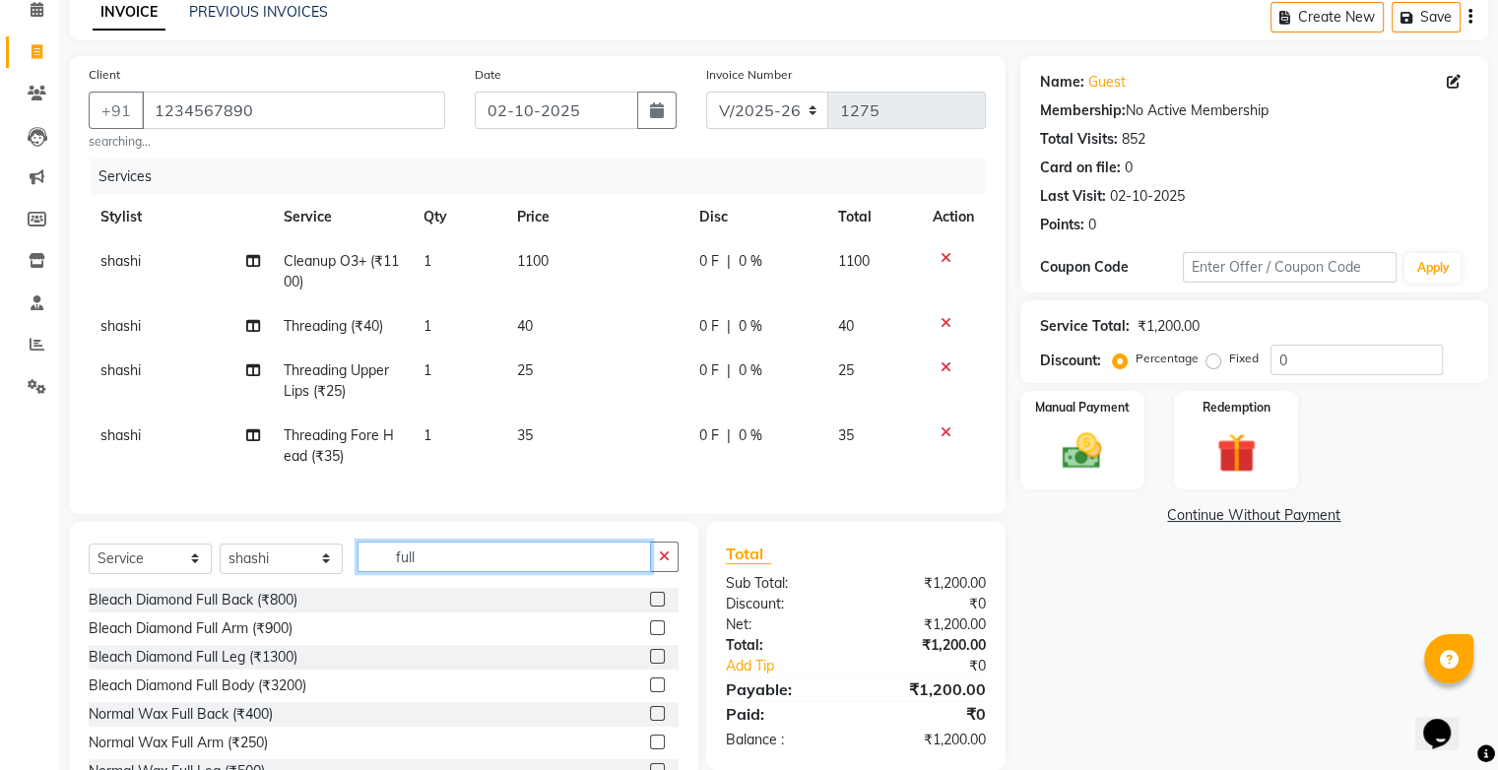
scroll to position [178, 0]
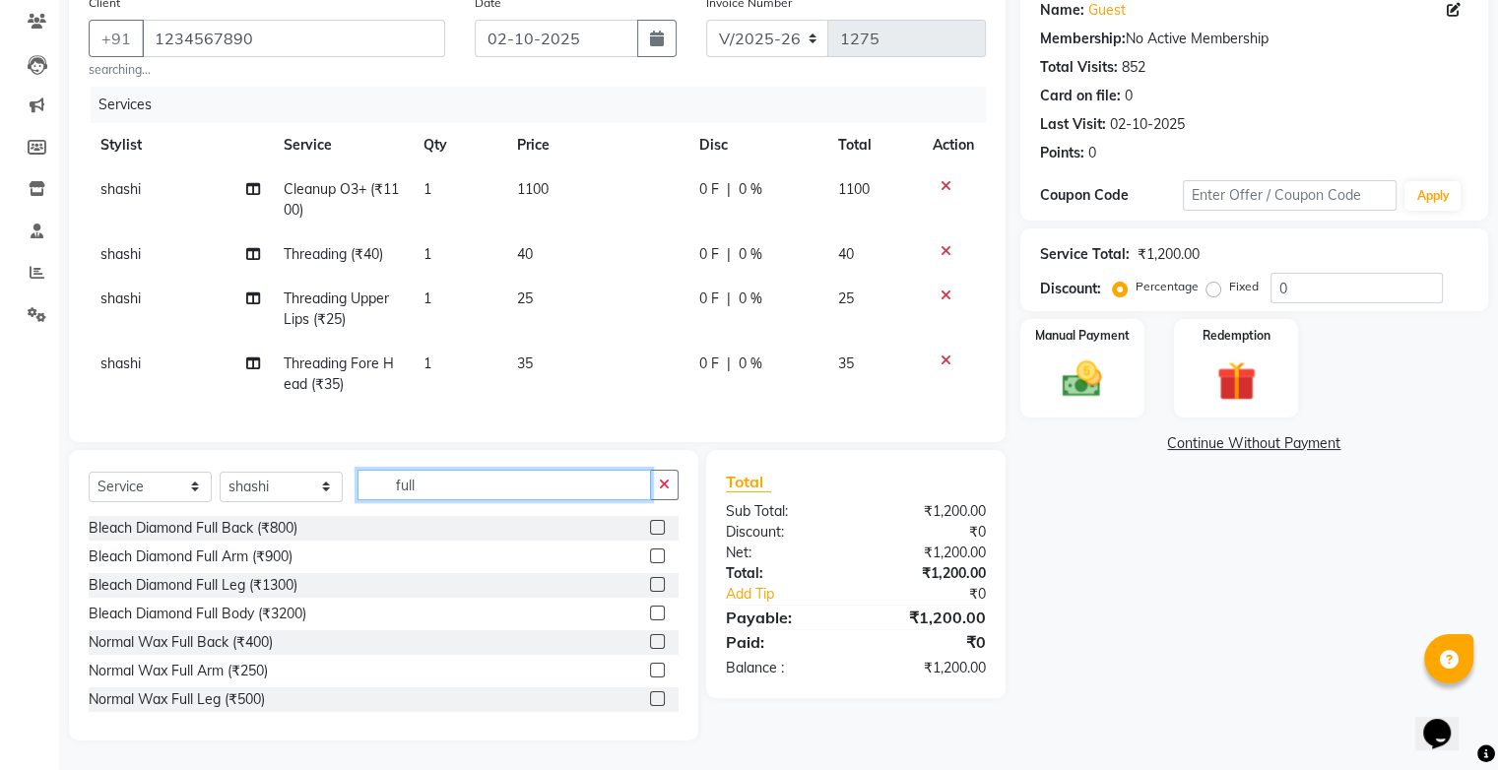
type input "full"
click at [650, 638] on label at bounding box center [657, 641] width 15 height 15
click at [650, 638] on input "checkbox" at bounding box center [656, 642] width 13 height 13
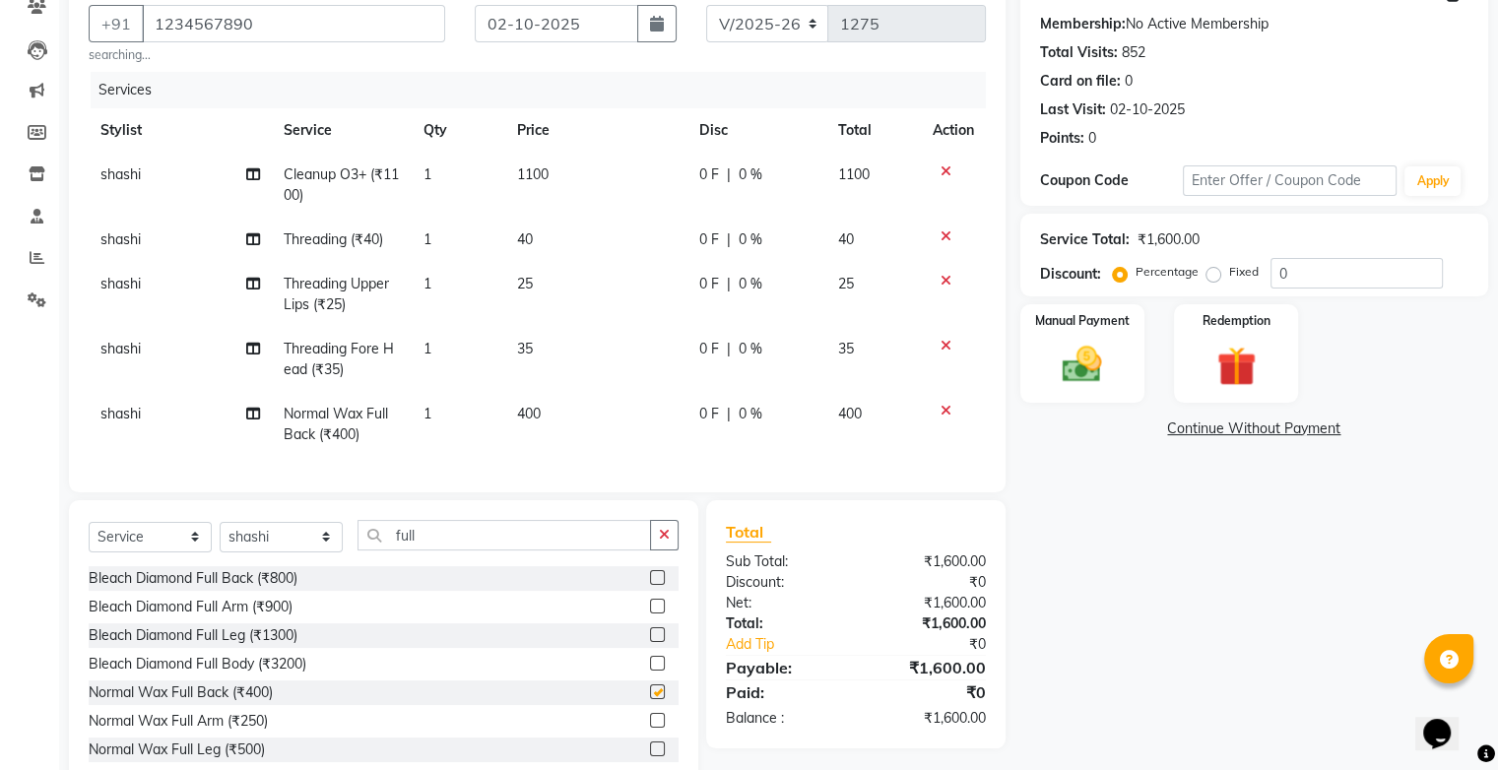
checkbox input "false"
click at [945, 408] on icon at bounding box center [946, 411] width 11 height 14
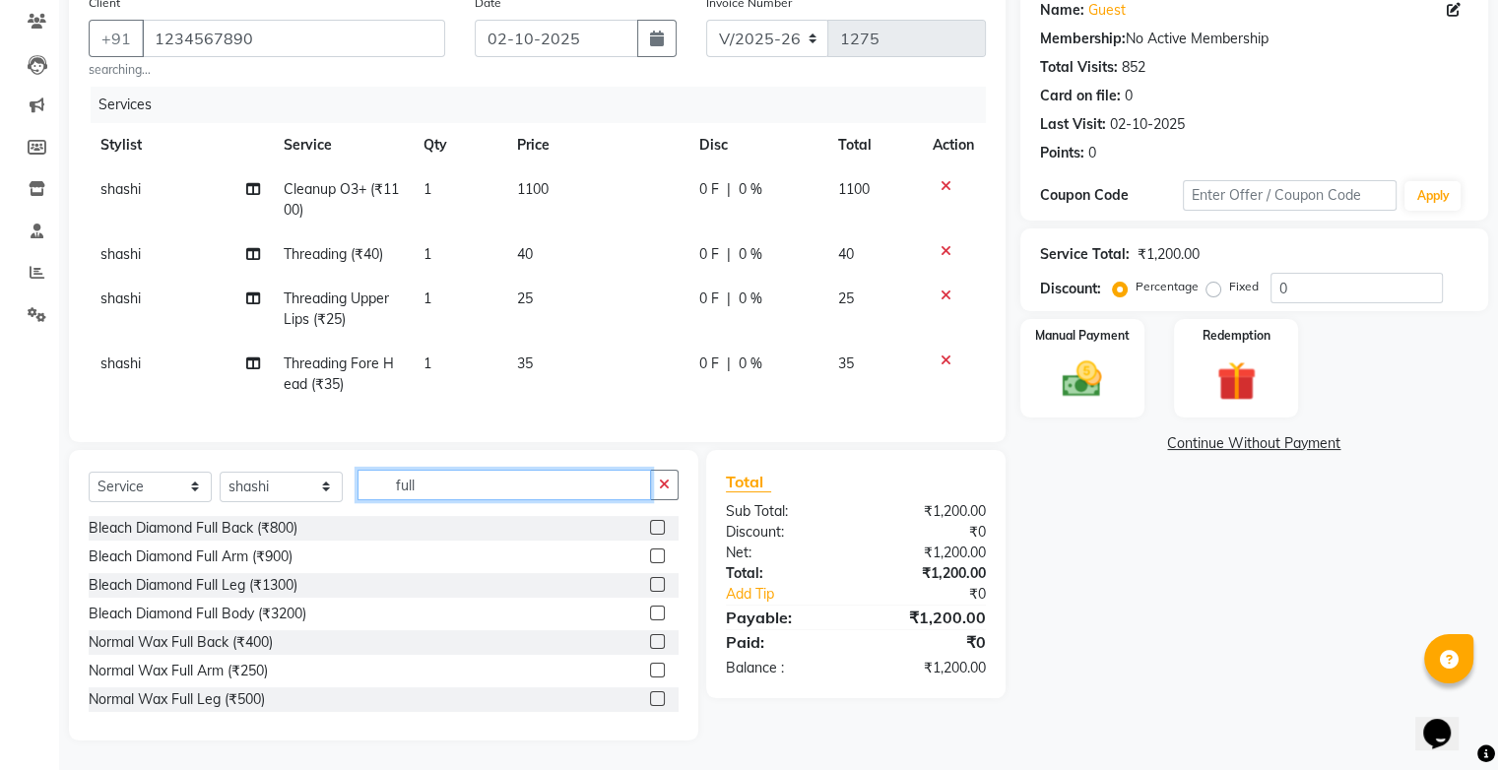
click at [424, 483] on input "full" at bounding box center [505, 485] width 294 height 31
type input "f"
type input "full arm"
click at [650, 589] on label at bounding box center [657, 584] width 15 height 15
click at [650, 589] on input "checkbox" at bounding box center [656, 585] width 13 height 13
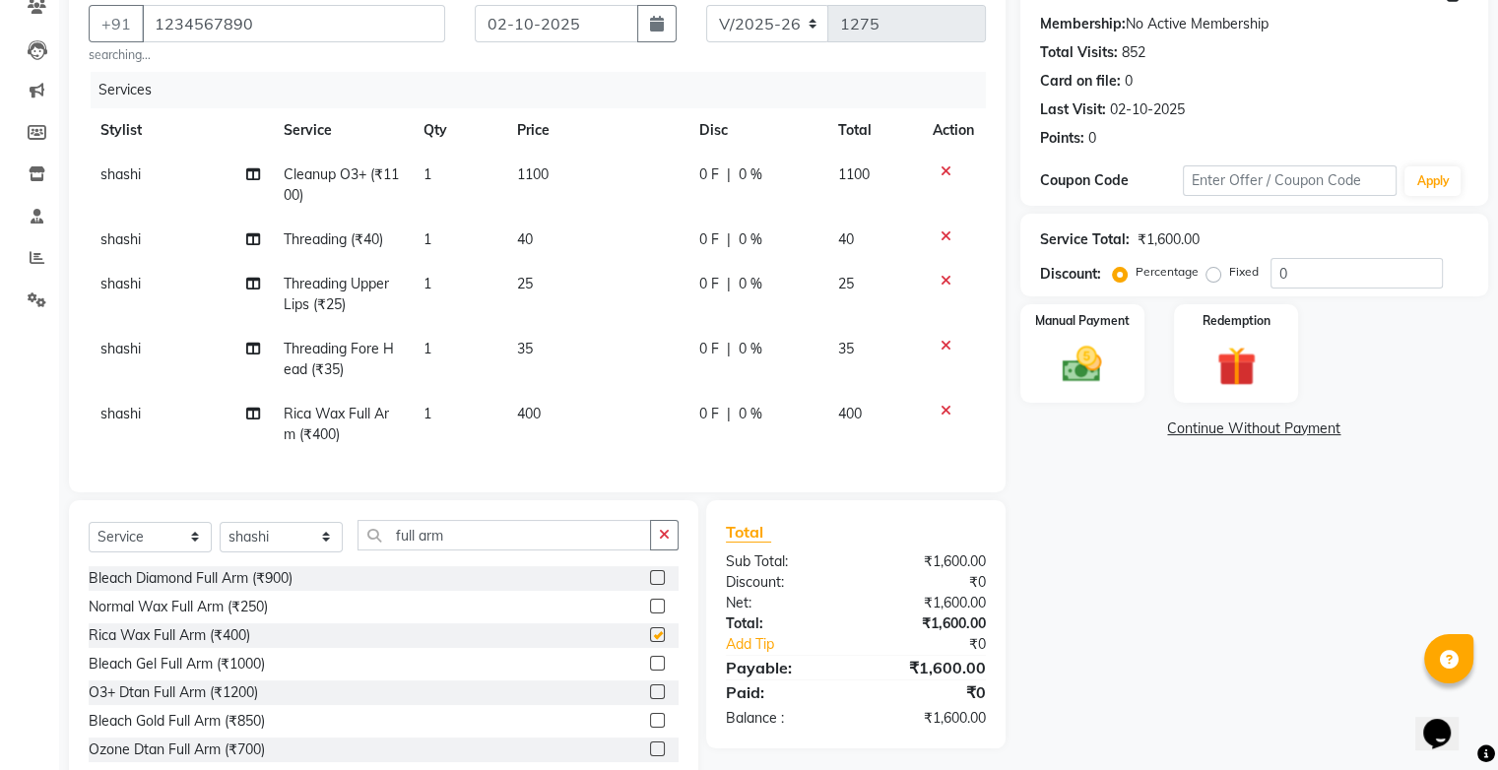
checkbox input "false"
click at [587, 538] on input "full arm" at bounding box center [505, 535] width 294 height 31
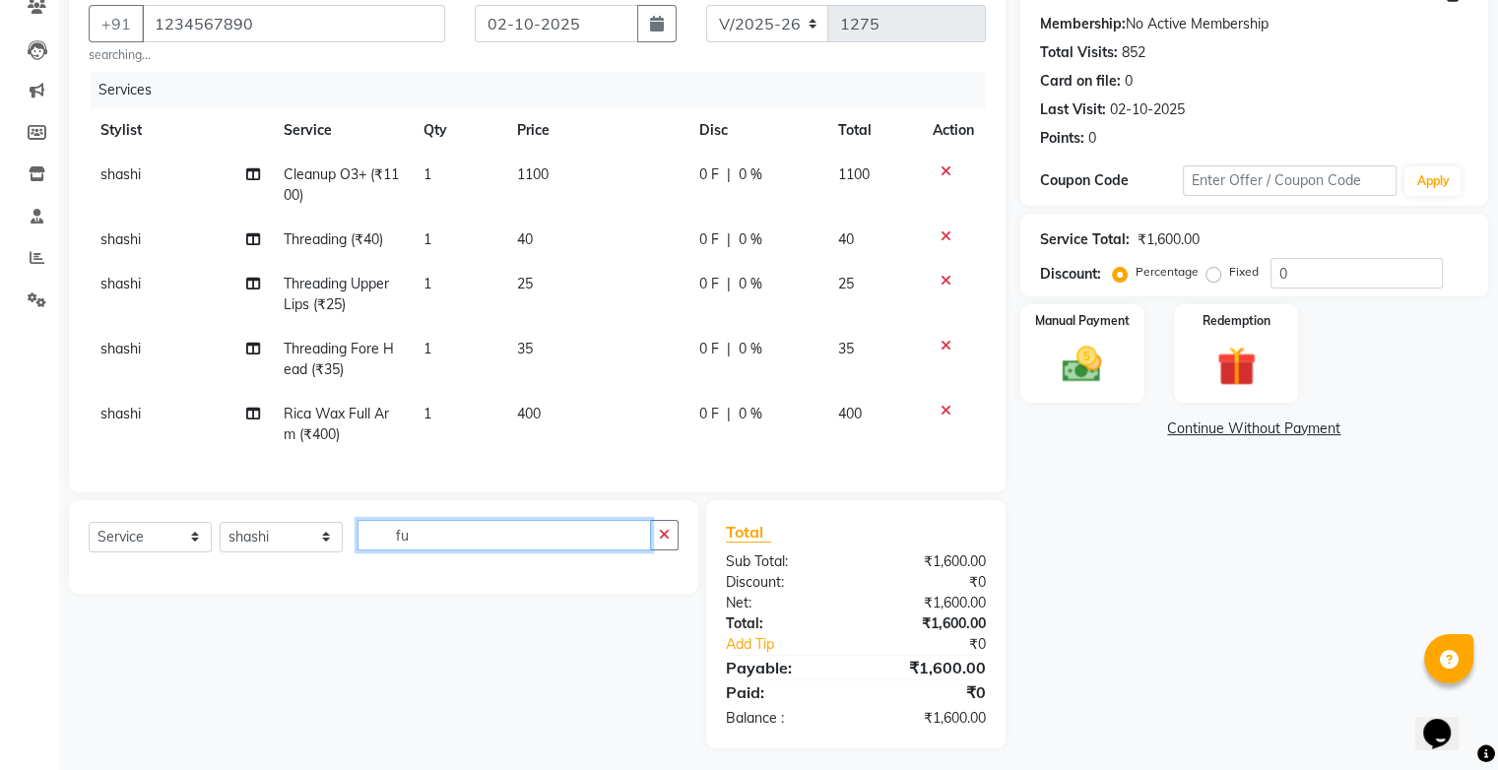
type input "f"
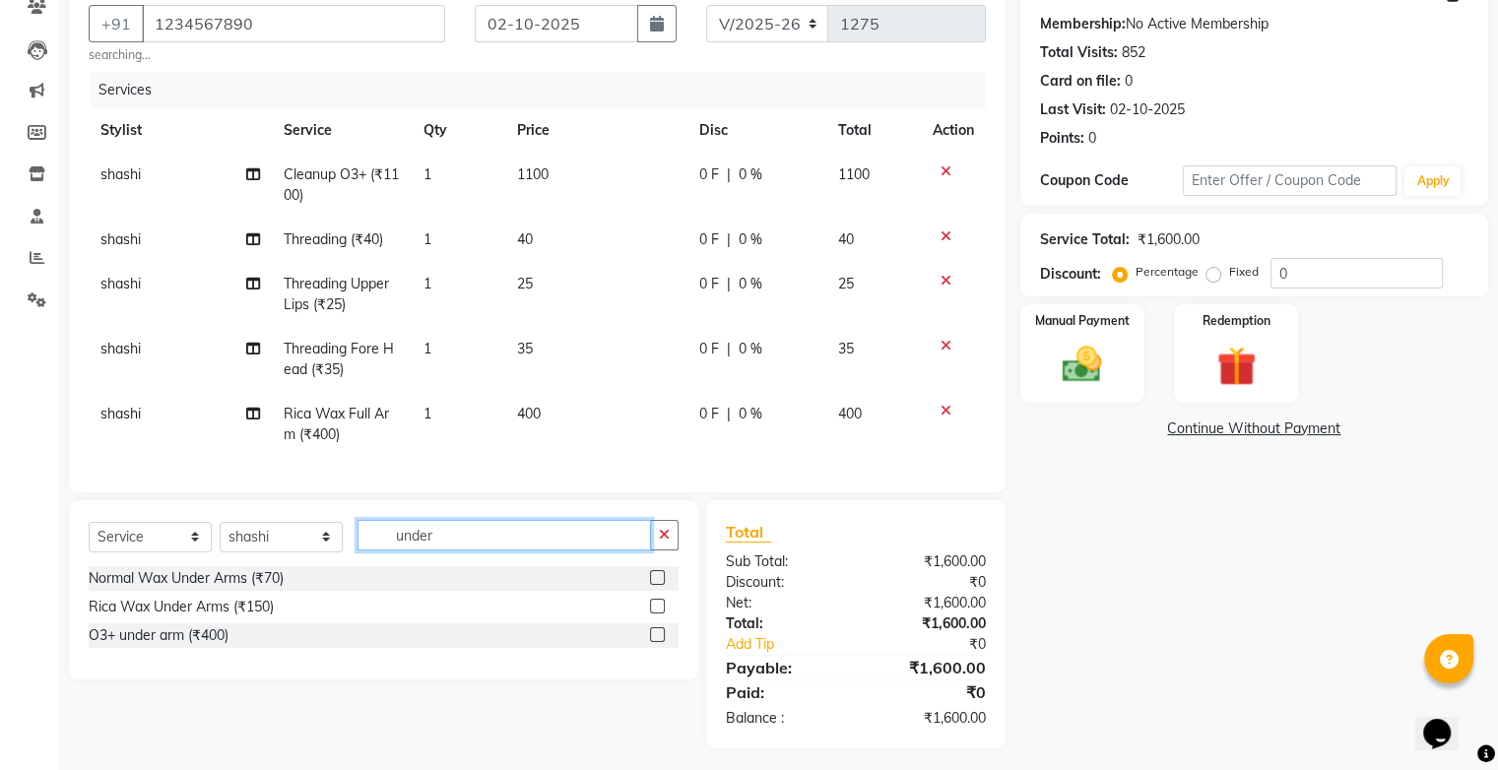
type input "under"
click at [652, 614] on label at bounding box center [657, 606] width 15 height 15
click at [652, 614] on input "checkbox" at bounding box center [656, 607] width 13 height 13
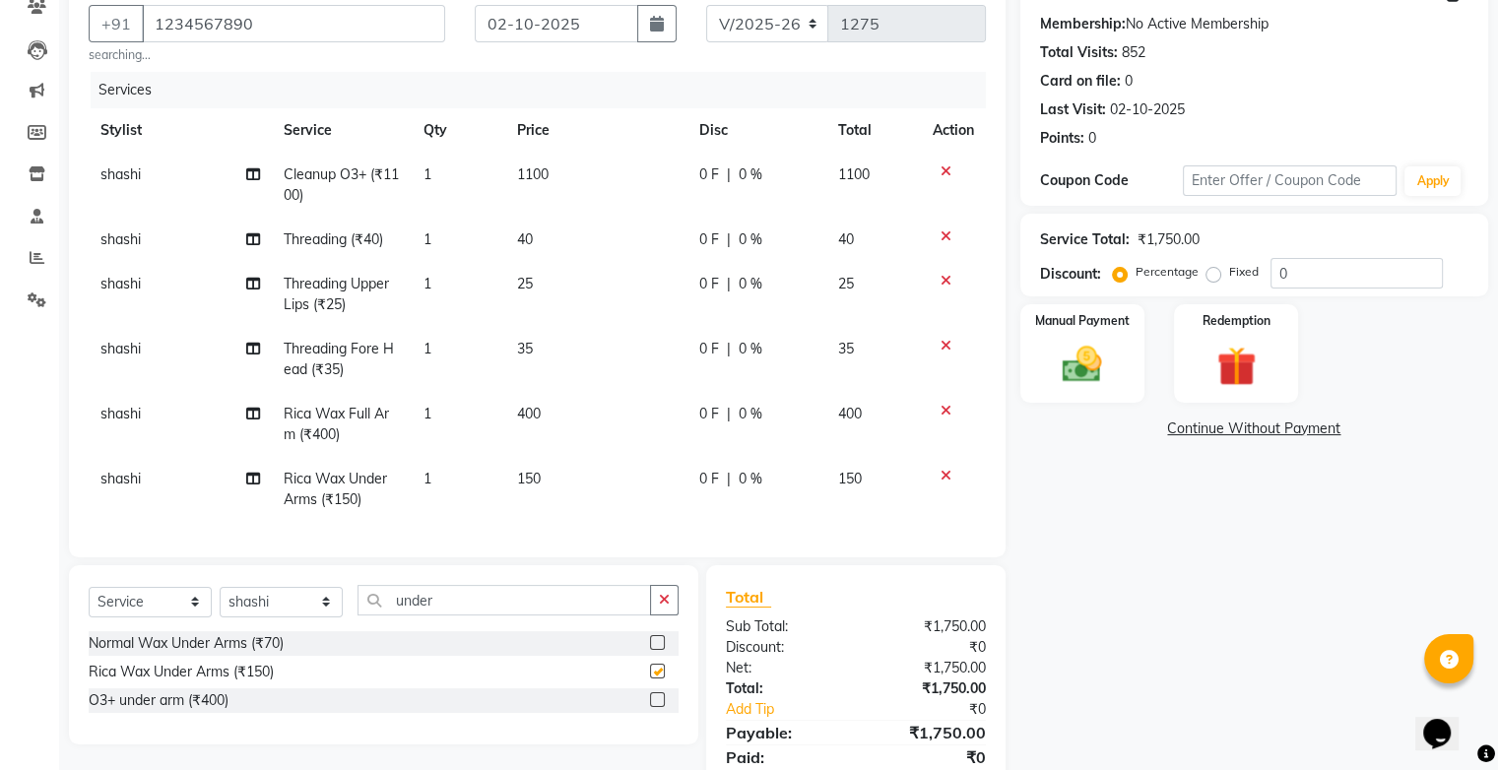
checkbox input "false"
click at [567, 616] on input "under" at bounding box center [505, 600] width 294 height 31
type input "u"
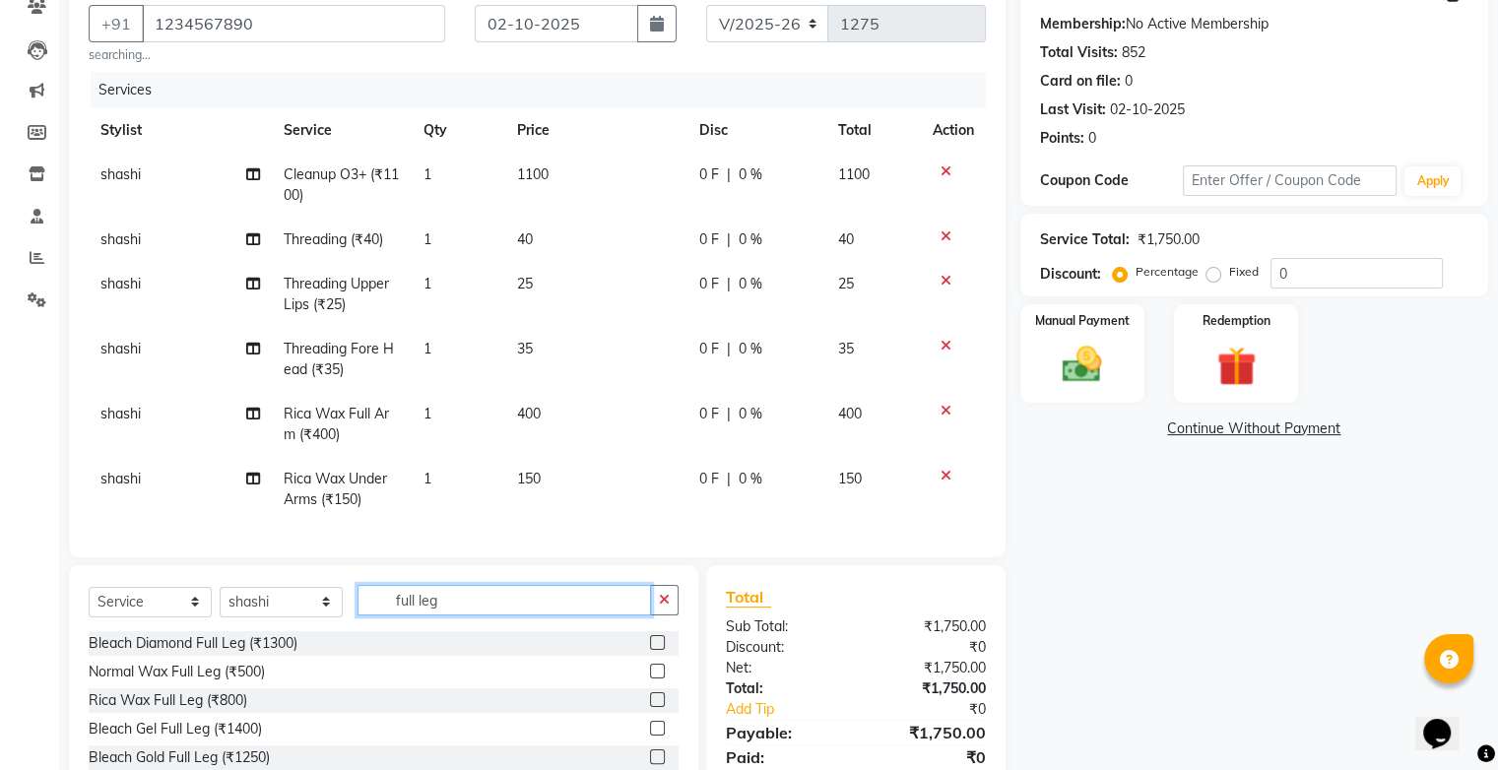
type input "full leg"
click at [652, 707] on label at bounding box center [657, 699] width 15 height 15
click at [652, 707] on input "checkbox" at bounding box center [656, 700] width 13 height 13
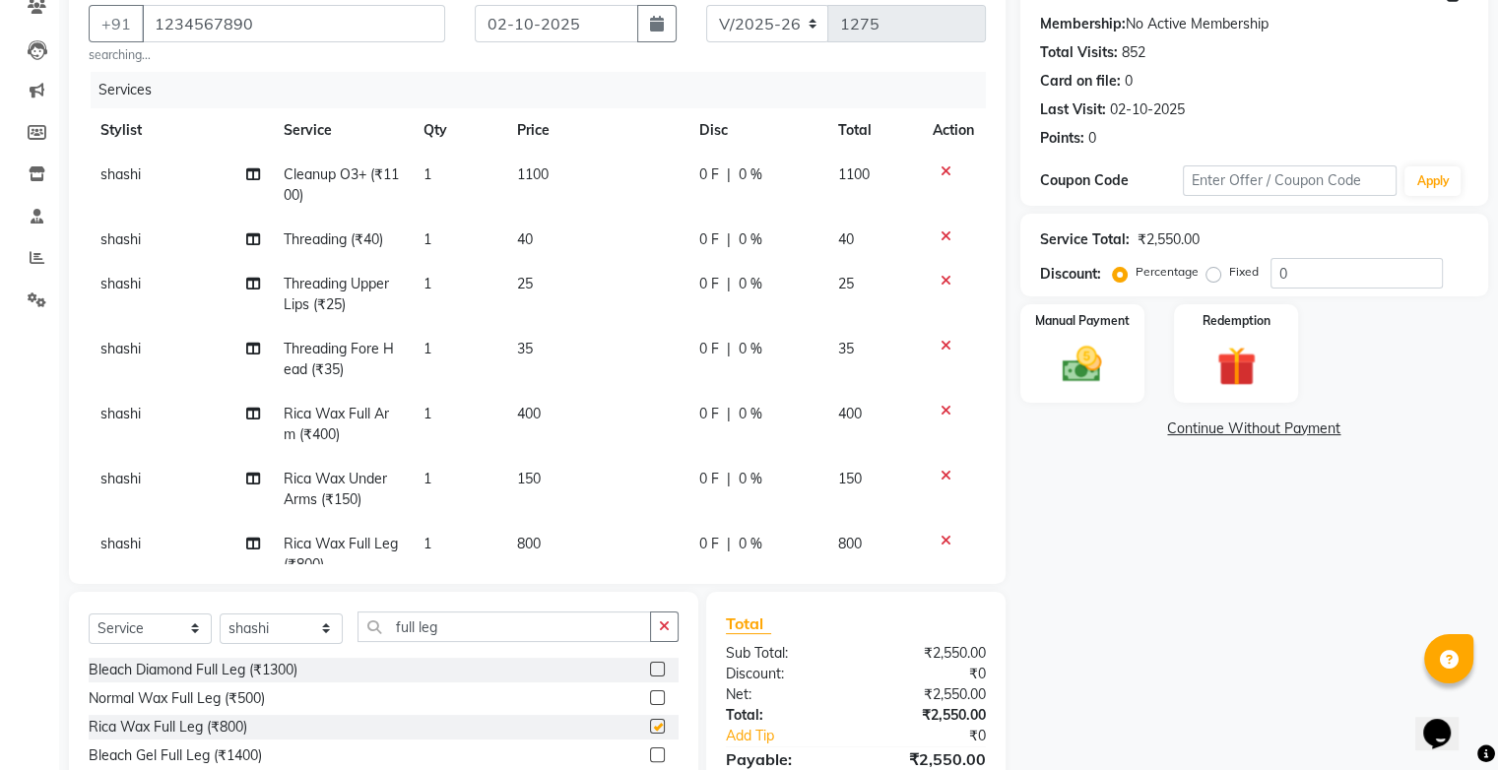
checkbox input "false"
click at [743, 416] on span "0 %" at bounding box center [751, 414] width 24 height 21
select select "22412"
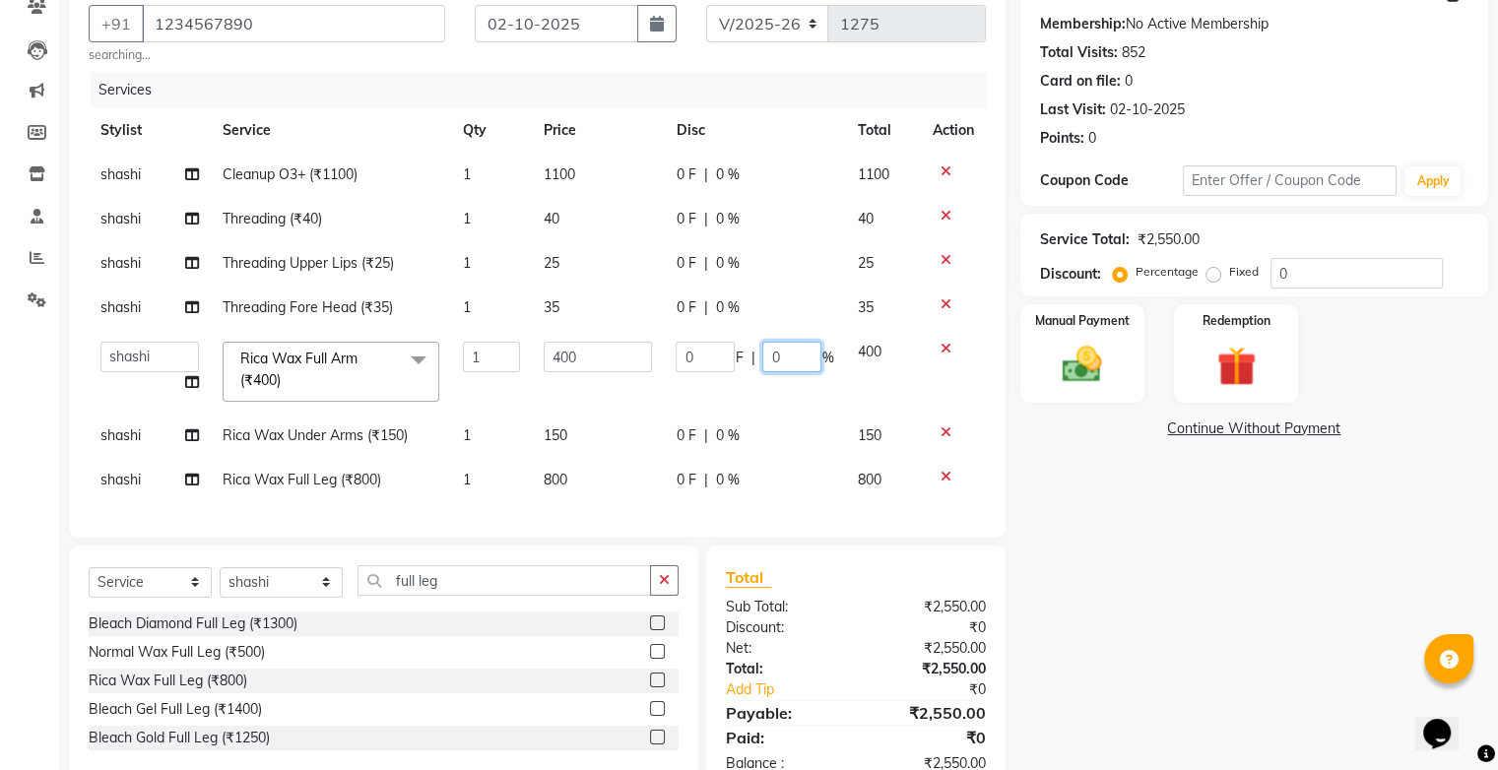
click at [788, 360] on input "0" at bounding box center [791, 357] width 59 height 31
type input "20"
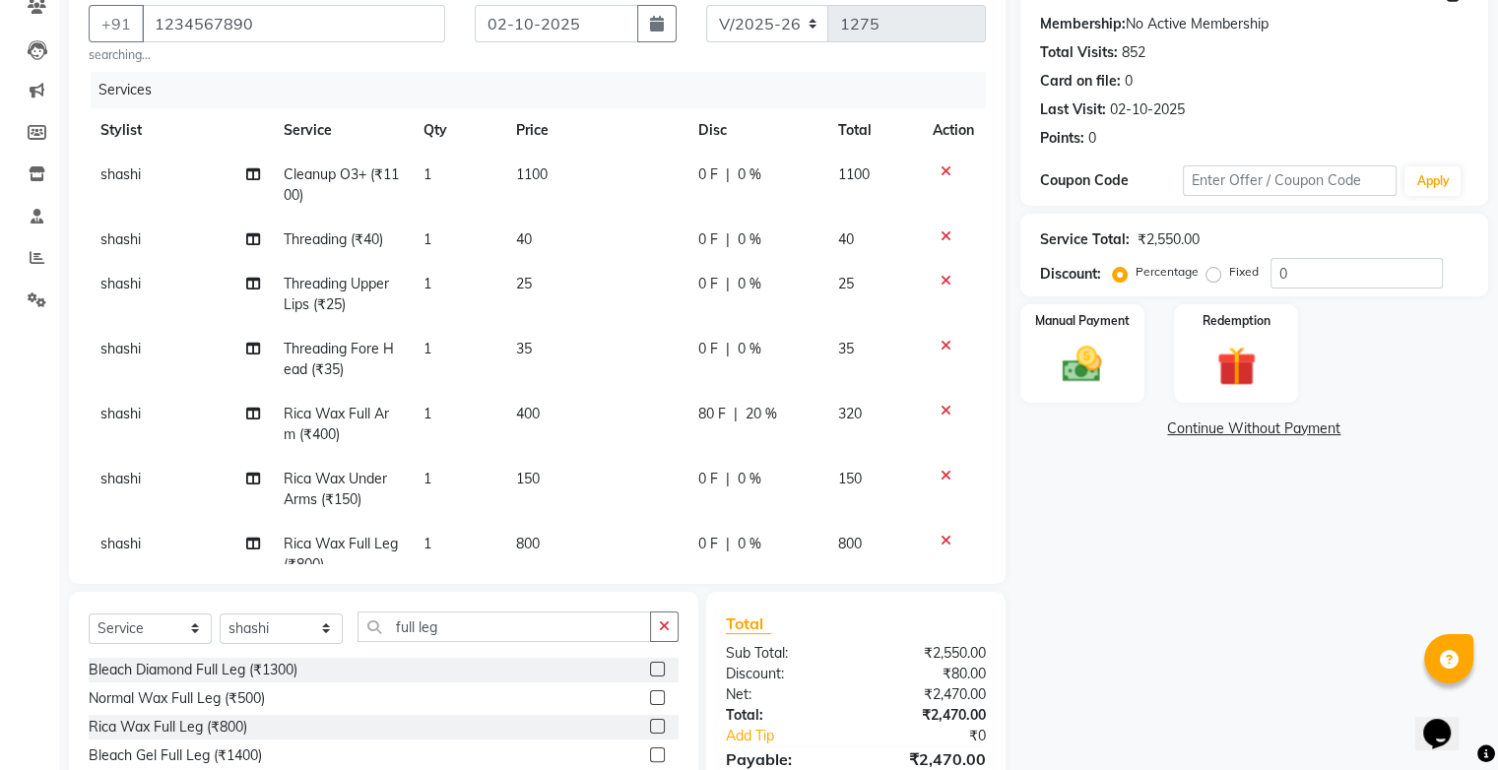
click at [736, 437] on tbody "shashi Cleanup O3+ (₹1100) 1 1100 0 F | 0 % 1100 shashi Threading (₹40) 1 40 0 …" at bounding box center [537, 370] width 897 height 434
click at [738, 479] on span "0 %" at bounding box center [750, 479] width 24 height 21
select select "22412"
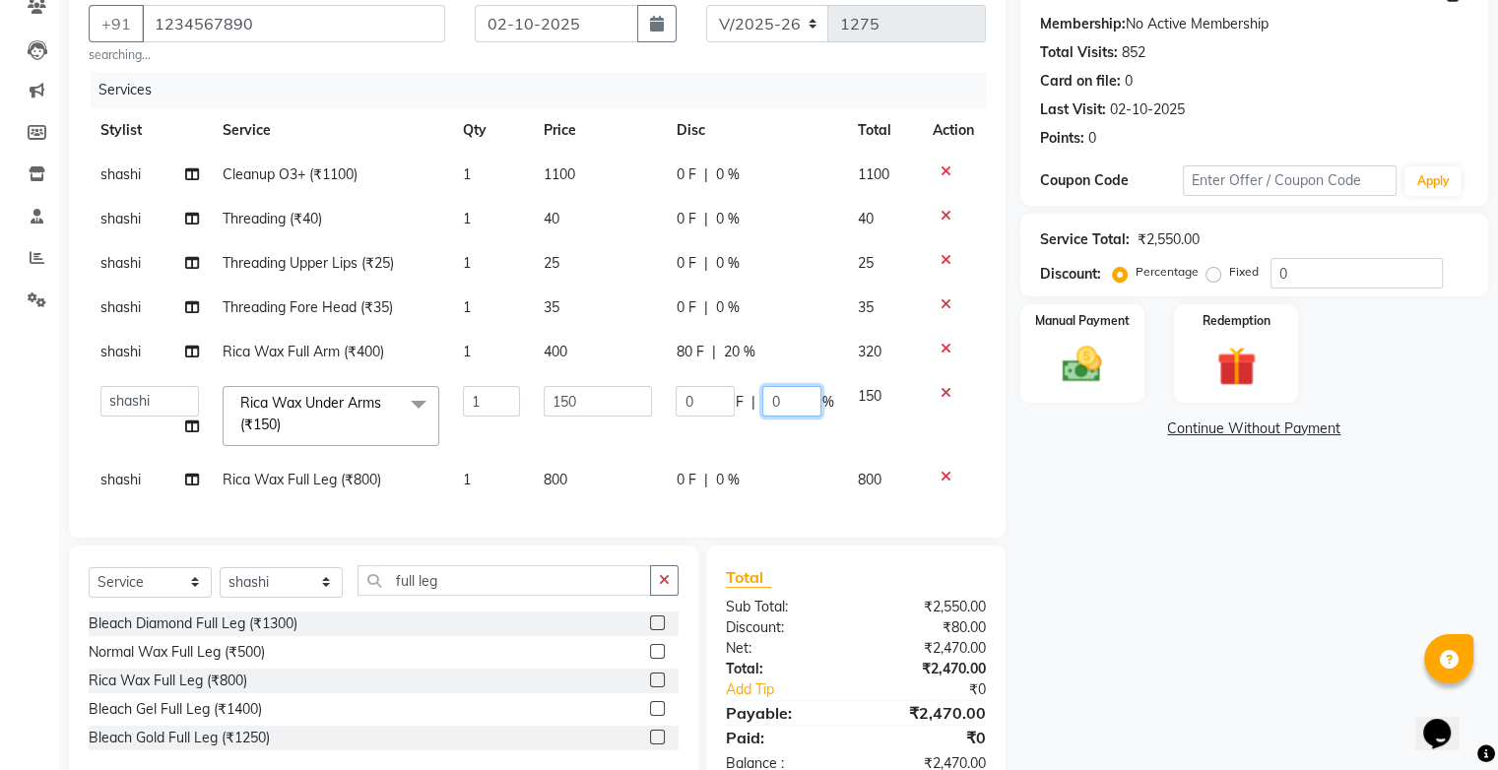
click at [787, 396] on input "0" at bounding box center [791, 401] width 59 height 31
type input "20"
click at [744, 466] on tbody "shashi Cleanup O3+ (₹1100) 1 1100 0 F | 0 % 1100 shashi Threading (₹40) 1 40 0 …" at bounding box center [537, 328] width 897 height 350
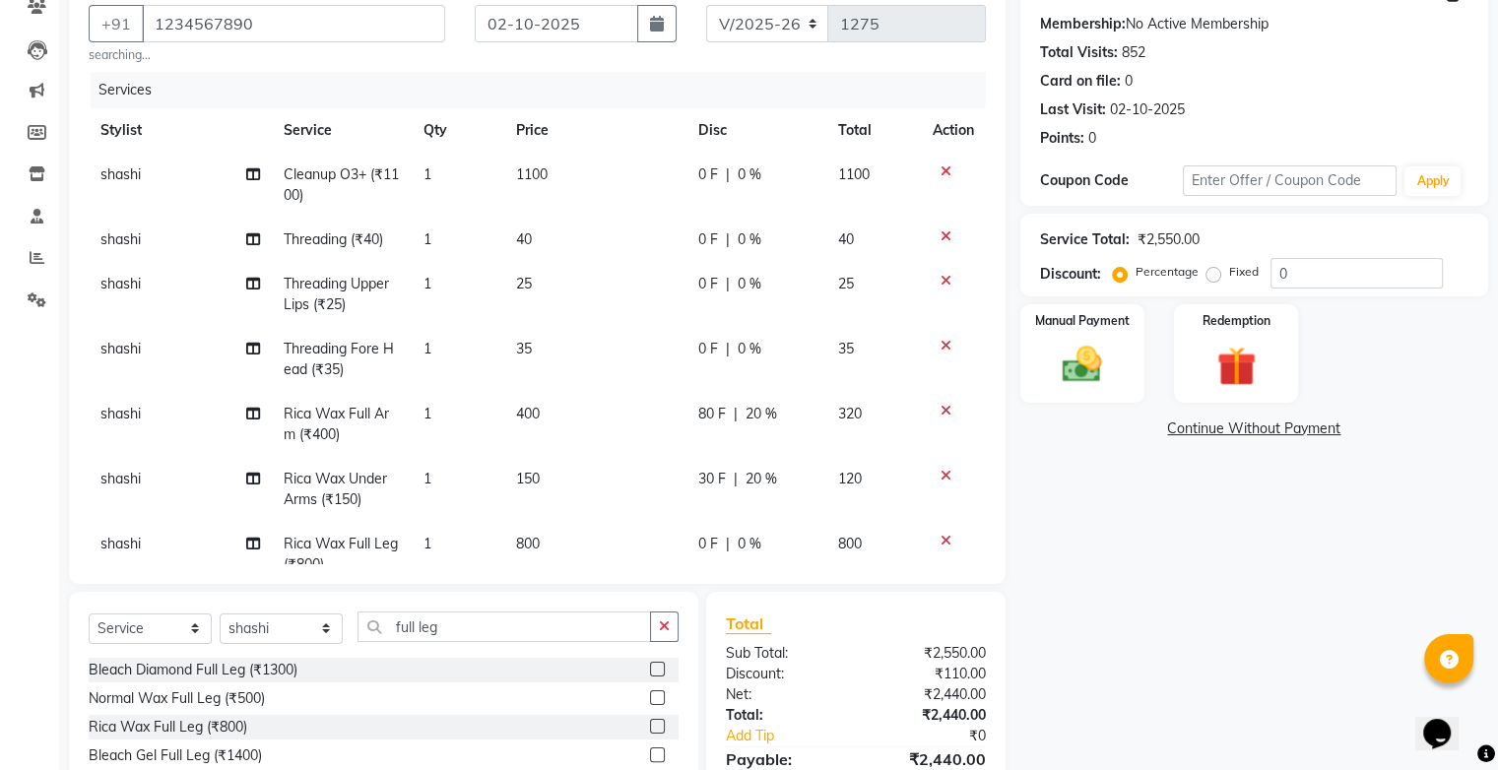
click at [738, 538] on span "0 %" at bounding box center [750, 544] width 24 height 21
select select "22412"
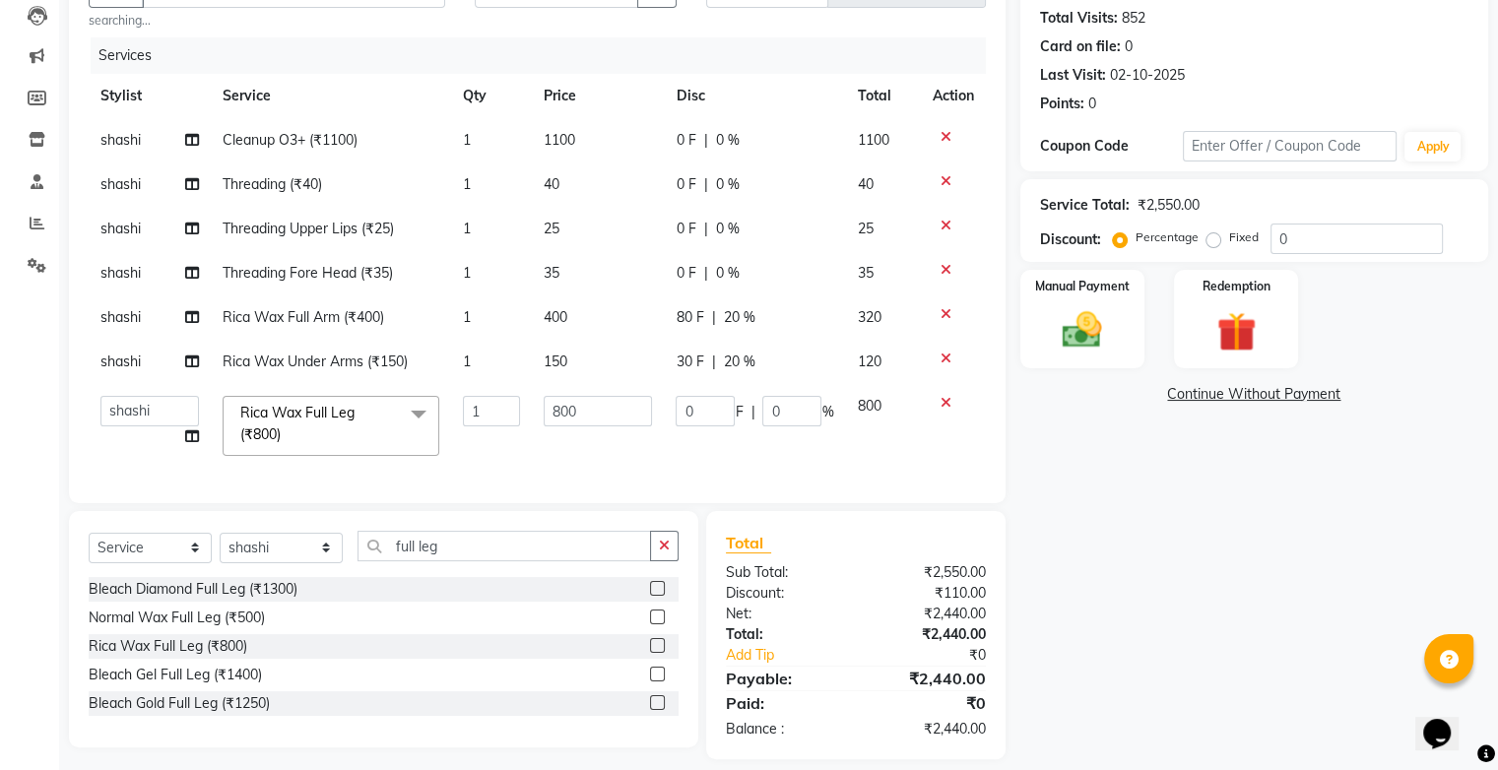
scroll to position [230, 0]
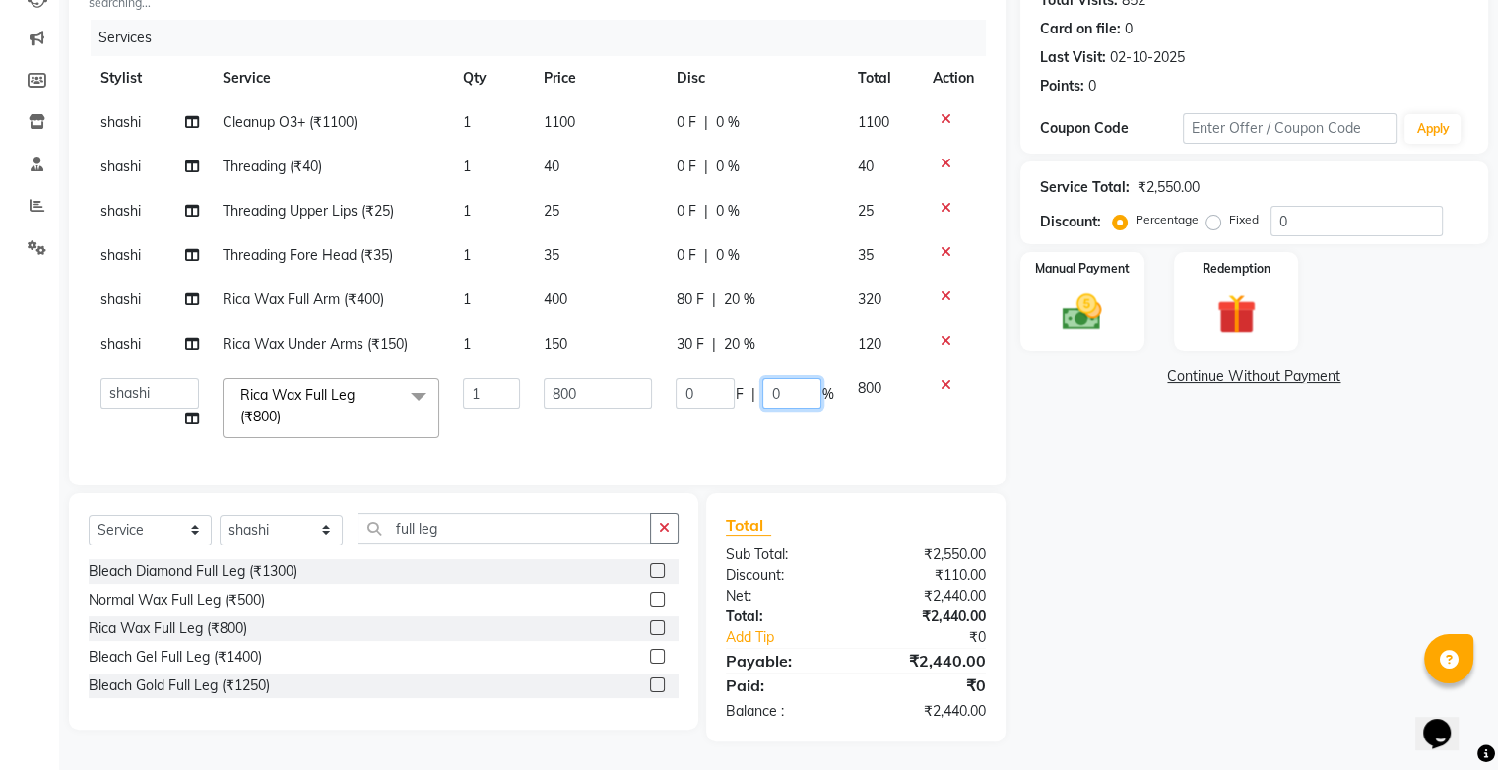
click at [793, 390] on input "0" at bounding box center [791, 393] width 59 height 31
type input "20"
click at [741, 459] on div "Services Stylist Service Qty Price Disc Total Action shashi Cleanup O3+ (₹1100)…" at bounding box center [537, 243] width 897 height 446
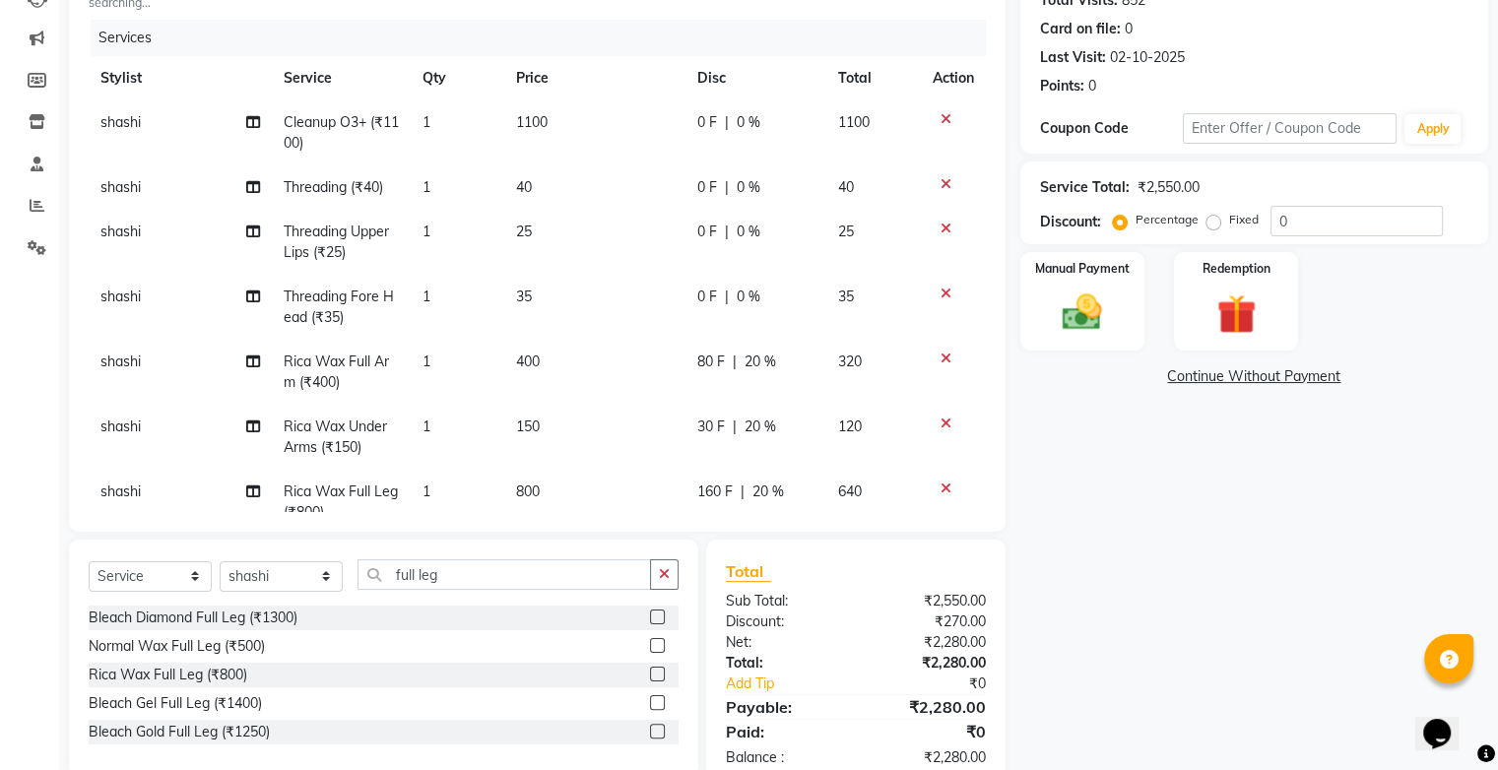
scroll to position [53, 0]
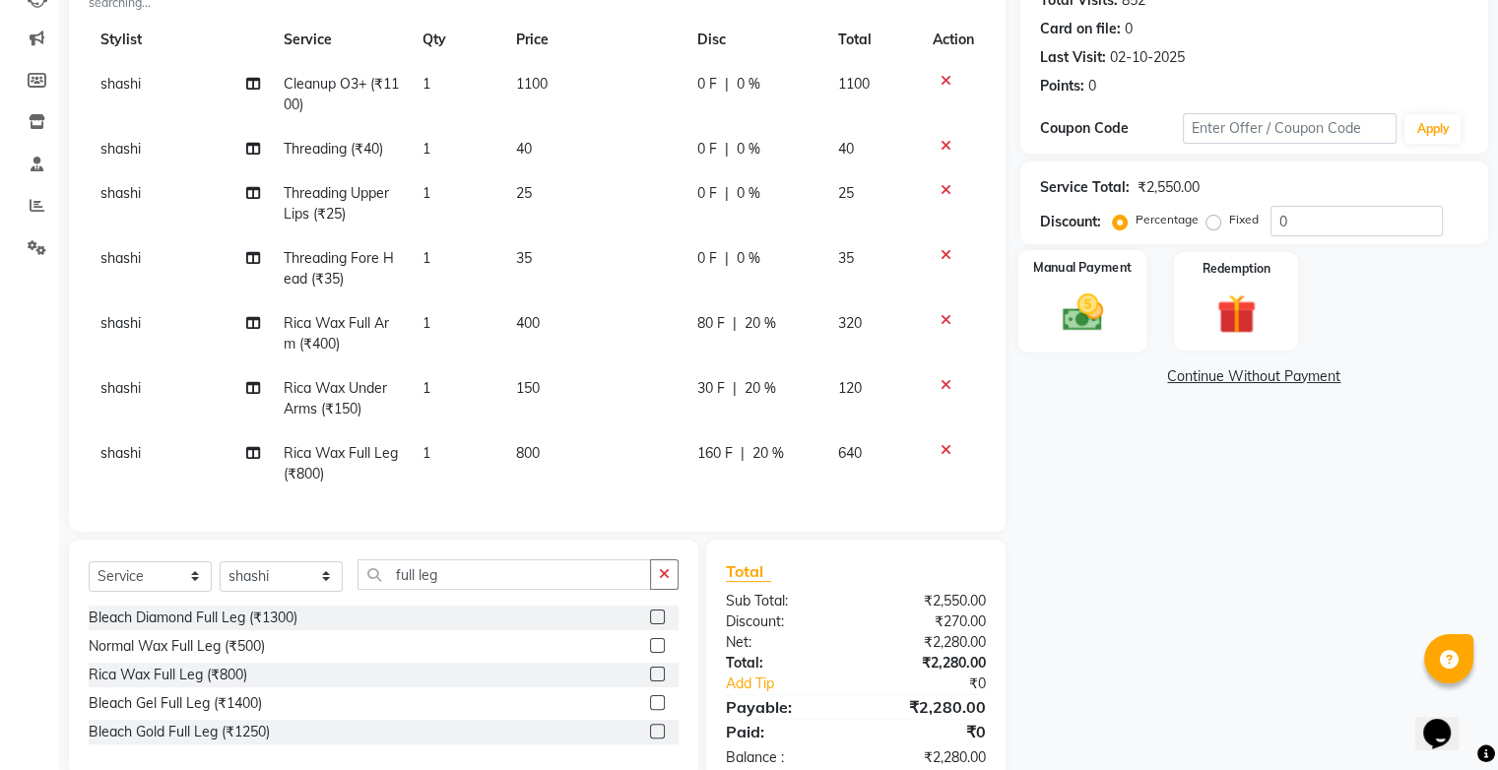
click at [1070, 298] on img at bounding box center [1082, 313] width 66 height 47
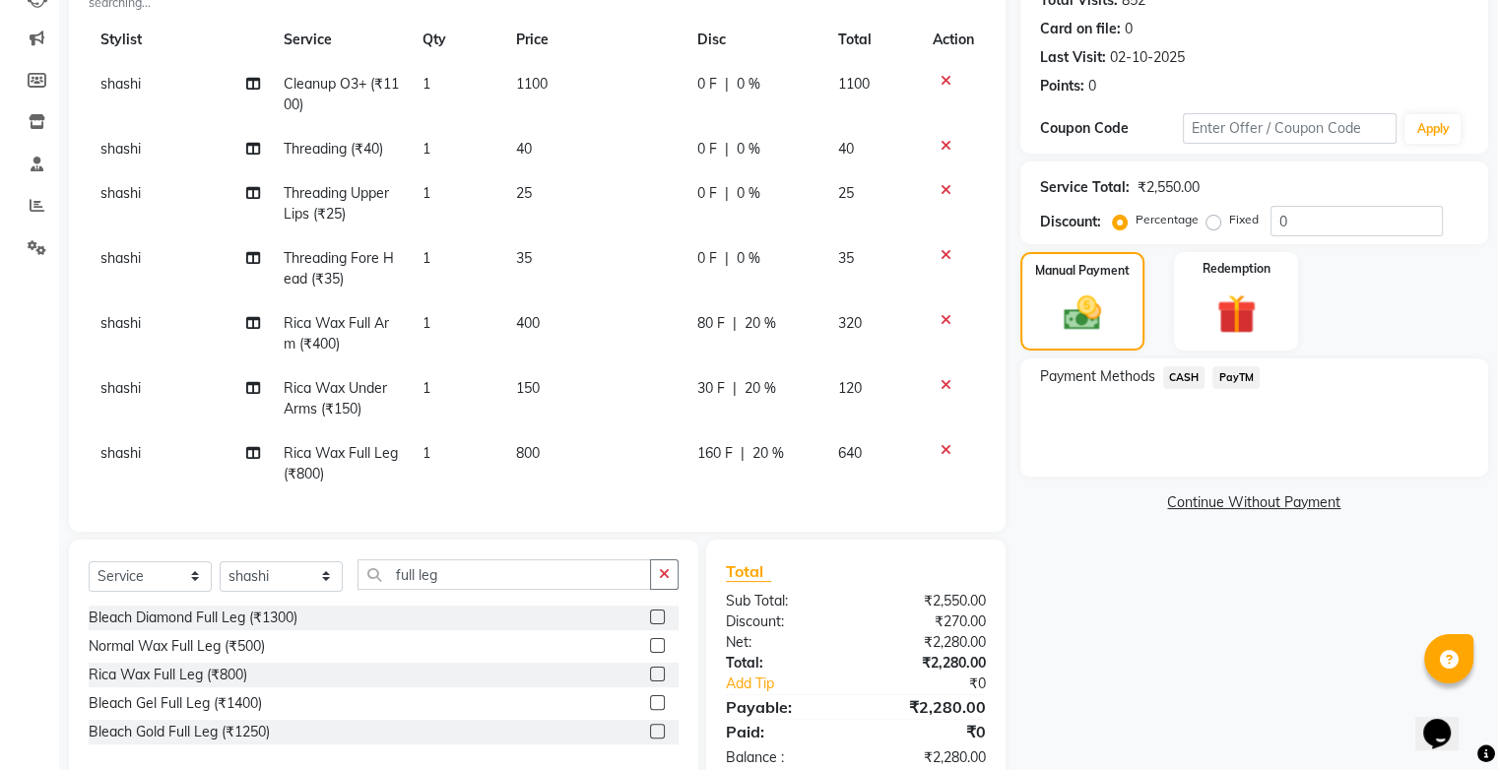
drag, startPoint x: 1233, startPoint y: 375, endPoint x: 1237, endPoint y: 397, distance: 22.0
click at [1234, 379] on span "PayTM" at bounding box center [1235, 377] width 47 height 23
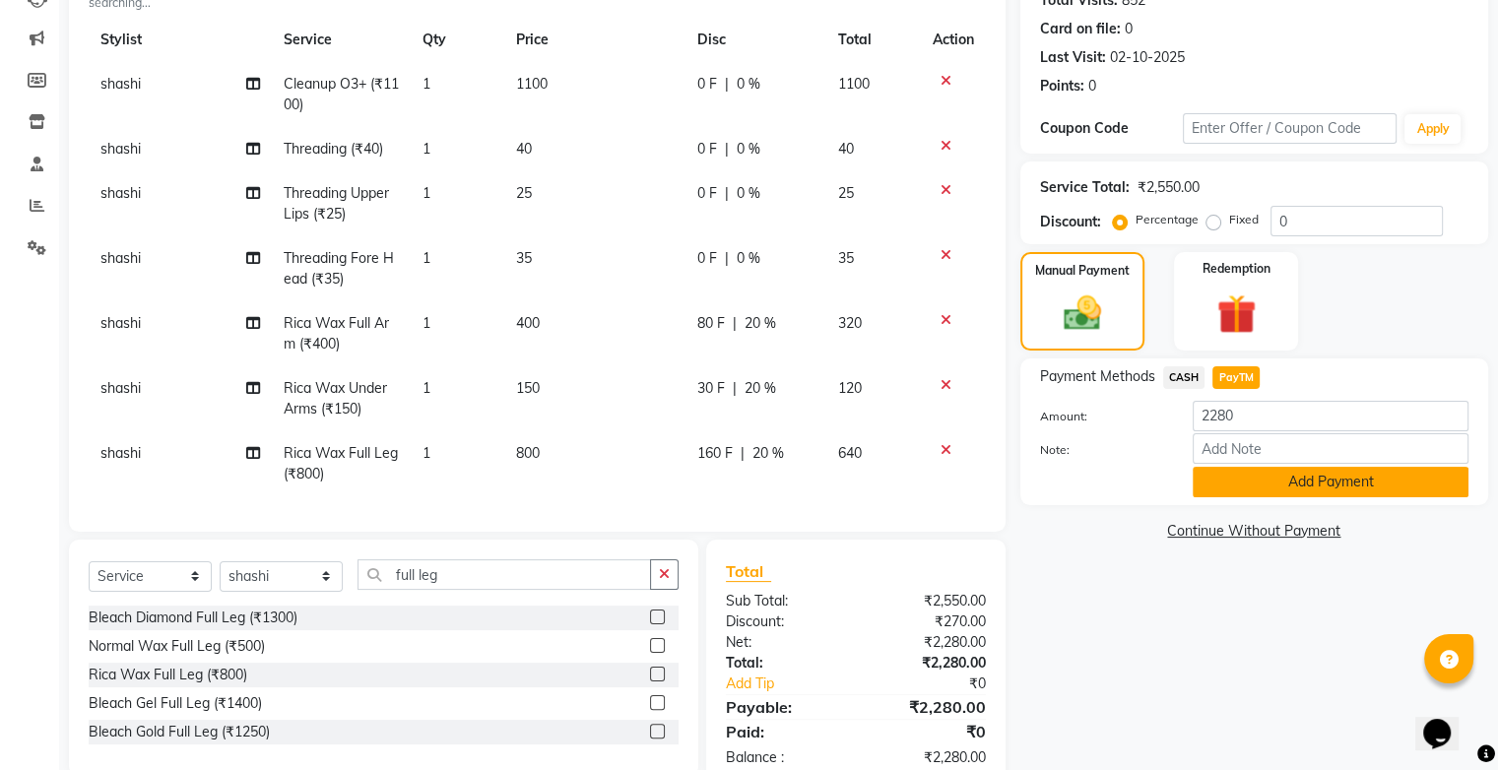
click at [1257, 487] on button "Add Payment" at bounding box center [1331, 482] width 276 height 31
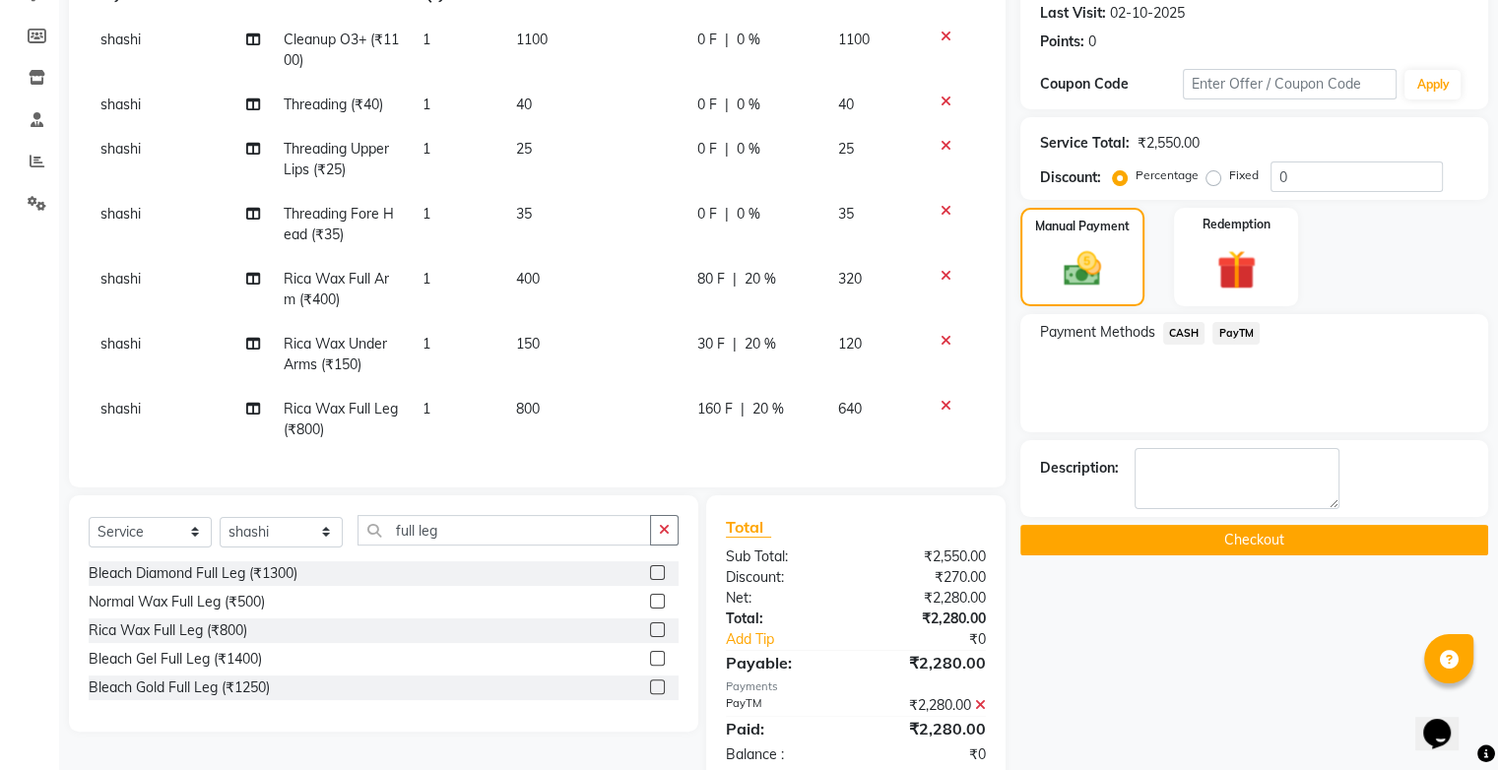
scroll to position [319, 0]
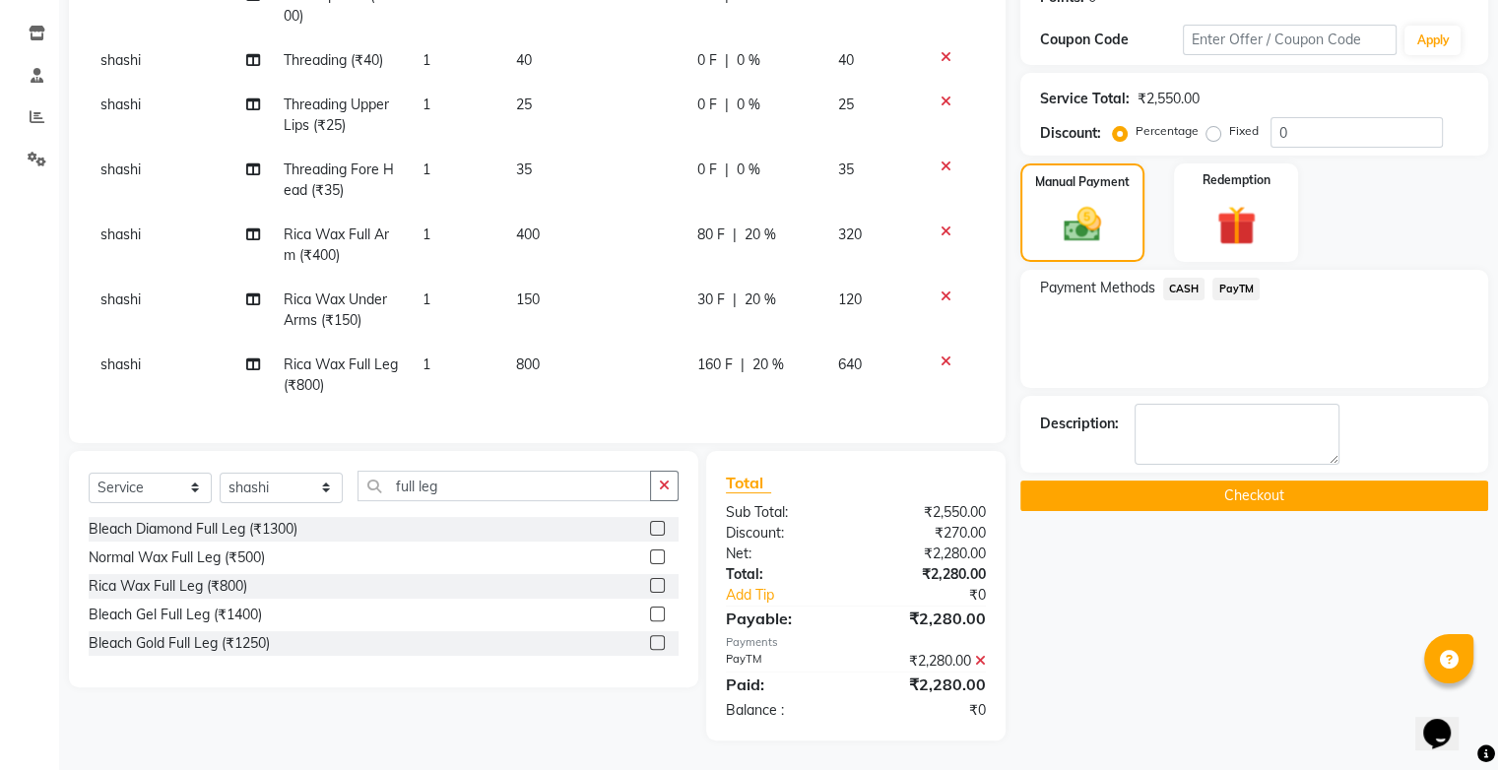
click at [1232, 502] on button "Checkout" at bounding box center [1254, 496] width 468 height 31
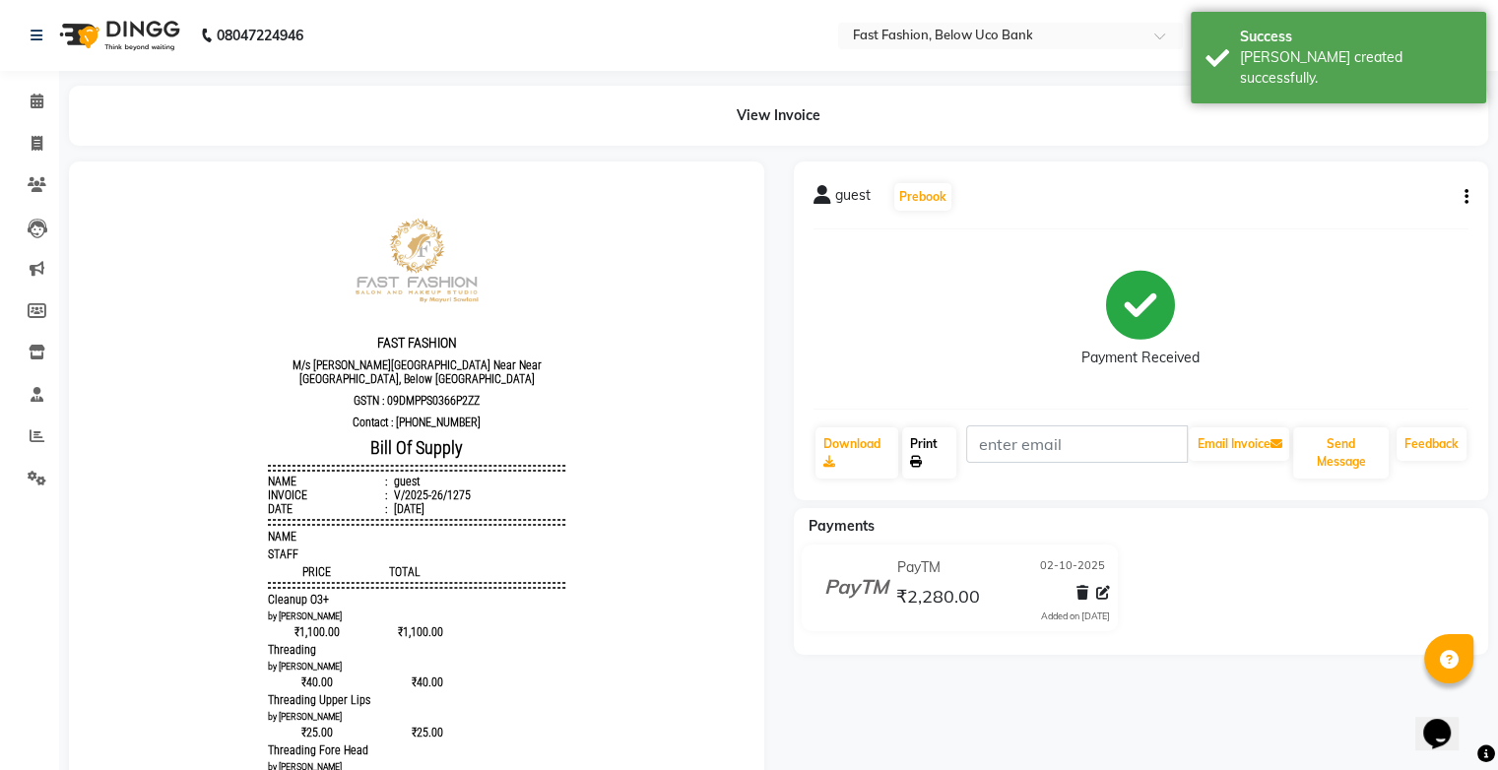
click at [928, 458] on link "Print" at bounding box center [929, 452] width 54 height 51
